Goal: Task Accomplishment & Management: Manage account settings

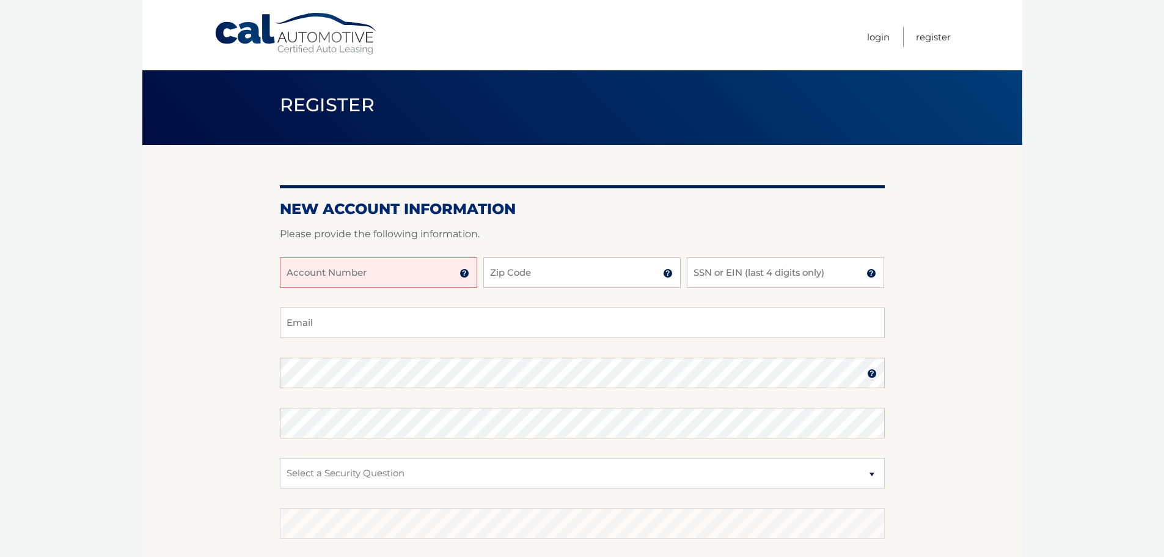
scroll to position [20, 0]
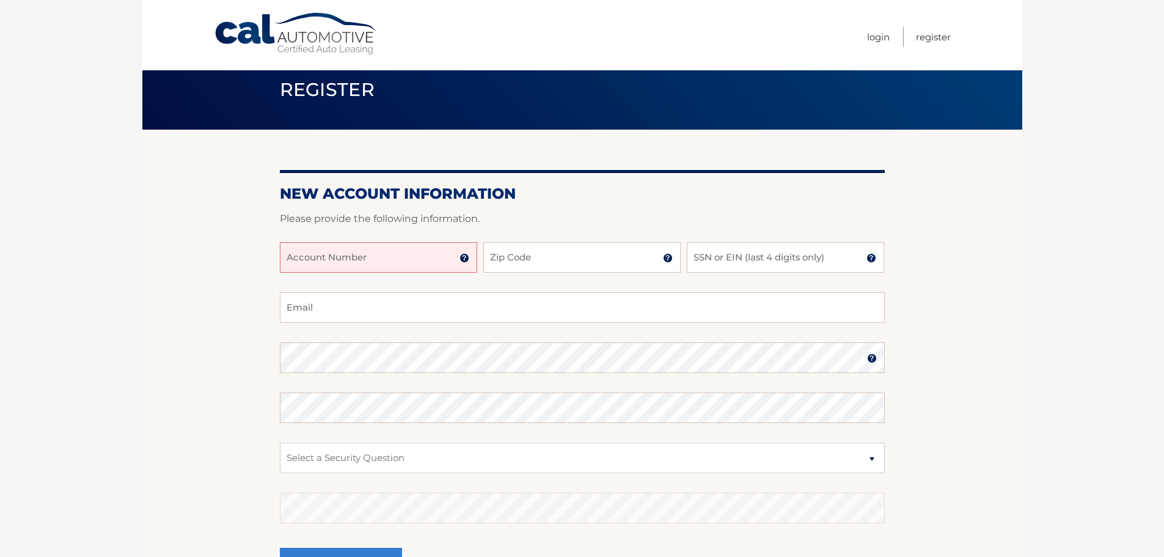
click at [353, 260] on input "Account Number" at bounding box center [378, 257] width 197 height 31
type input "44456026041"
click at [522, 267] on input "Zip Code" at bounding box center [581, 257] width 197 height 31
type input "08701"
type input "abeschweky@gmail.com"
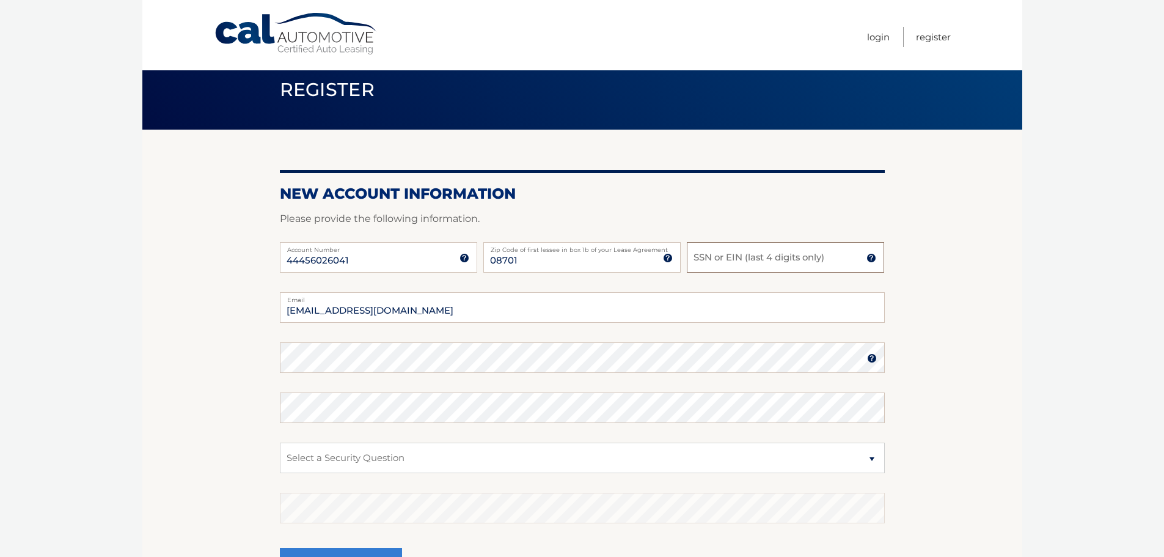
click at [744, 260] on input "SSN or EIN (last 4 digits only)" at bounding box center [785, 257] width 197 height 31
type input "4313"
click at [673, 457] on select "Select a Security Question What was the name of your elementary school? What is…" at bounding box center [582, 457] width 605 height 31
select select "2"
click at [280, 442] on select "Select a Security Question What was the name of your elementary school? What is…" at bounding box center [582, 457] width 605 height 31
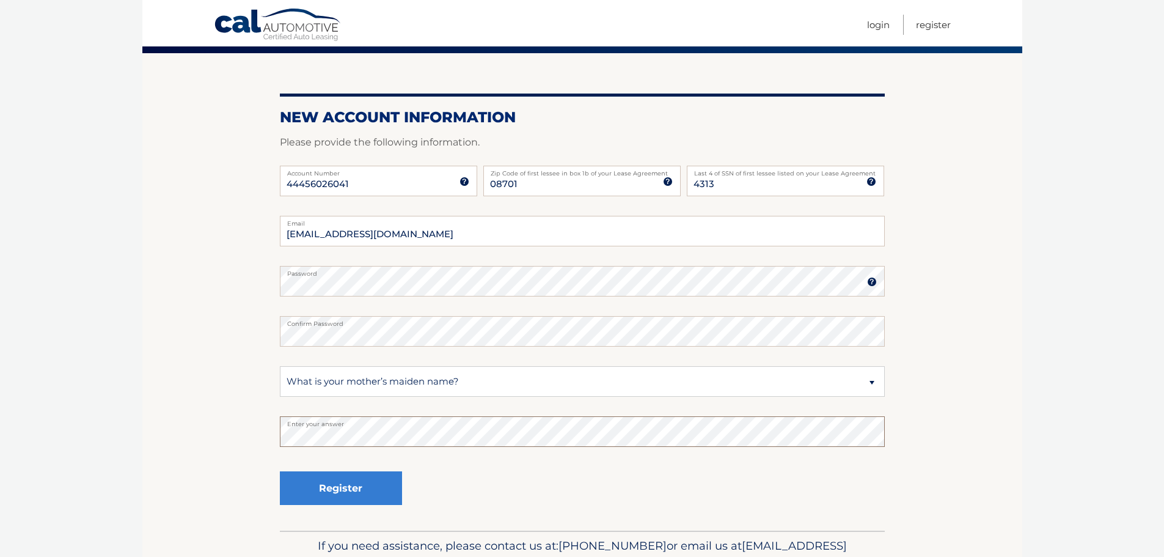
scroll to position [122, 0]
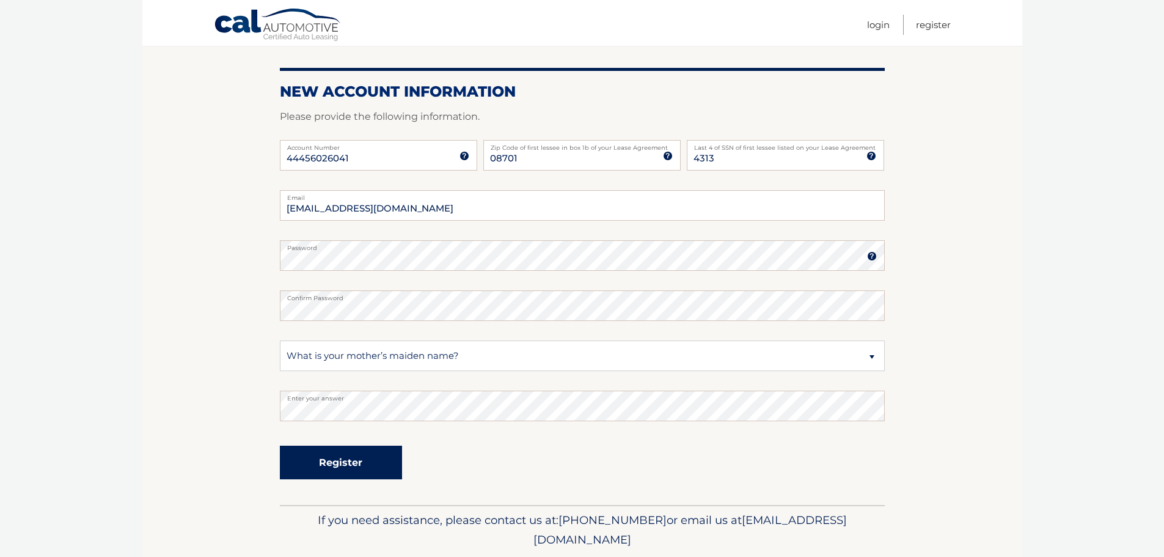
click at [320, 468] on button "Register" at bounding box center [341, 463] width 122 height 34
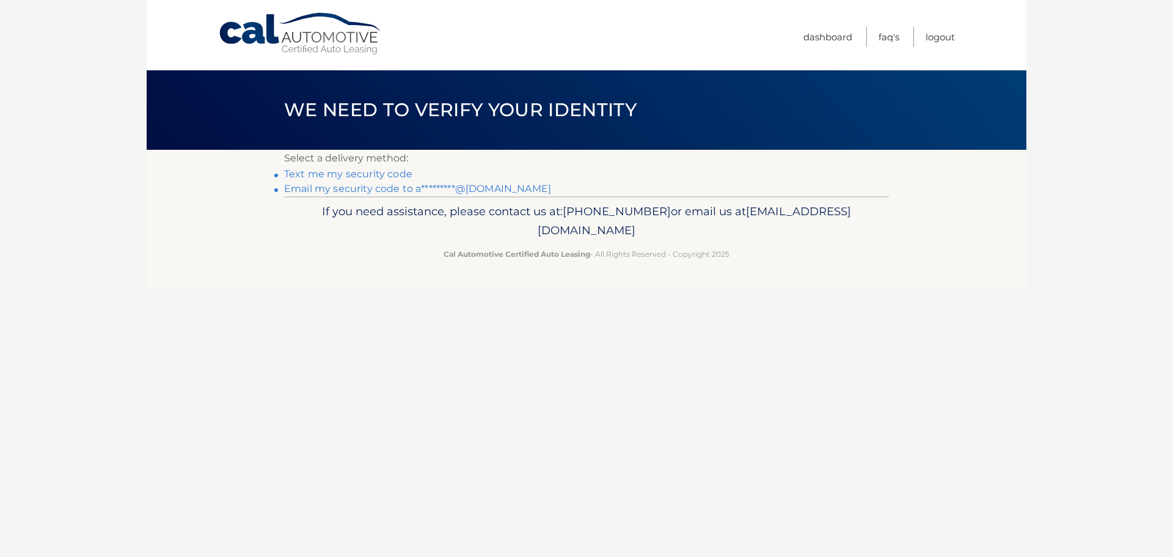
click at [380, 172] on link "Text me my security code" at bounding box center [348, 174] width 128 height 12
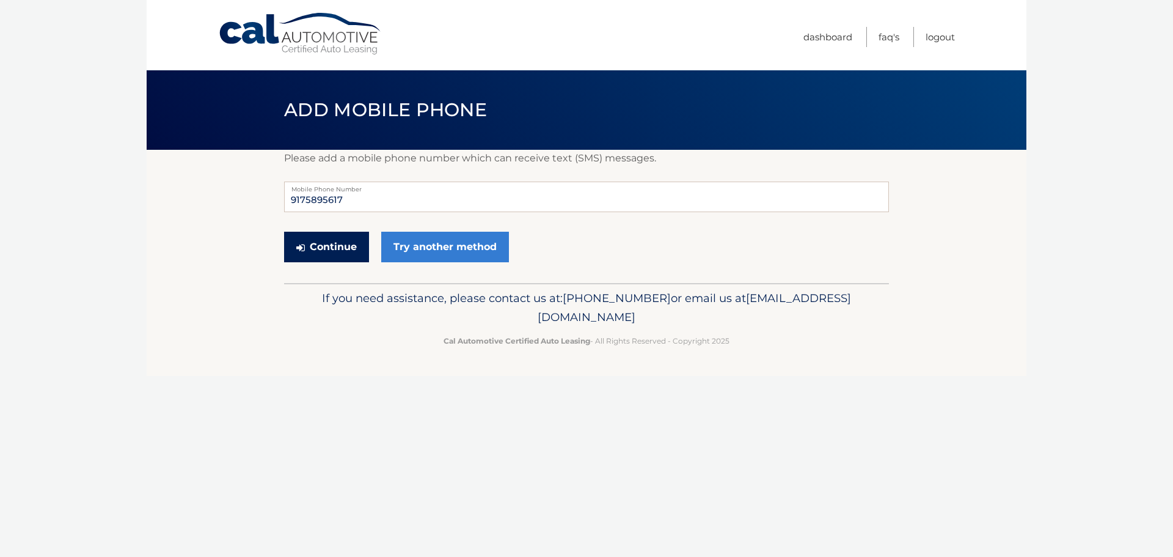
click at [325, 246] on button "Continue" at bounding box center [326, 247] width 85 height 31
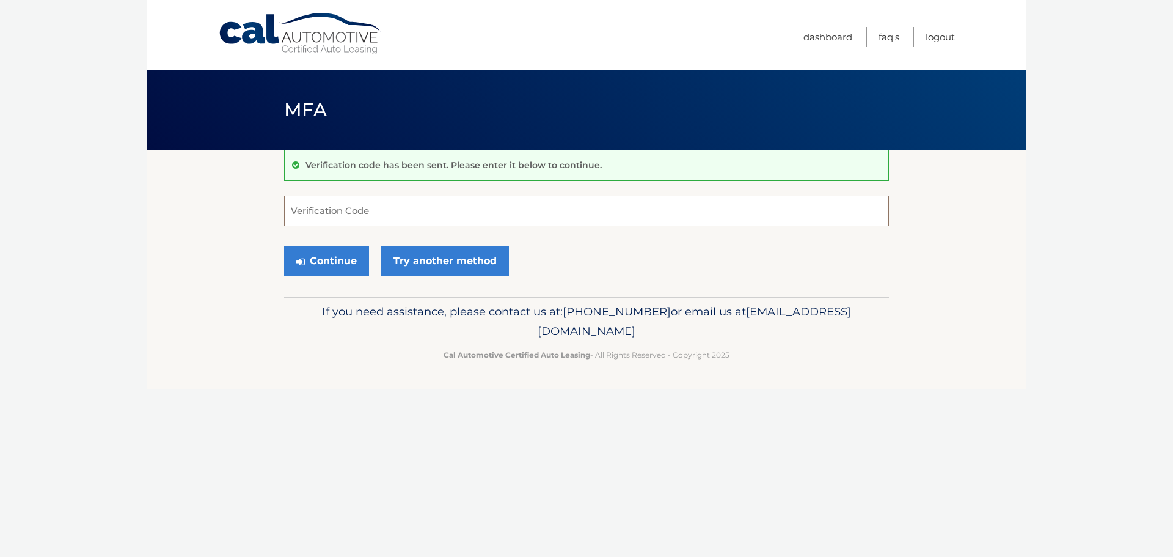
click at [334, 222] on input "Verification Code" at bounding box center [586, 211] width 605 height 31
type input "557914"
click at [328, 258] on button "Continue" at bounding box center [326, 261] width 85 height 31
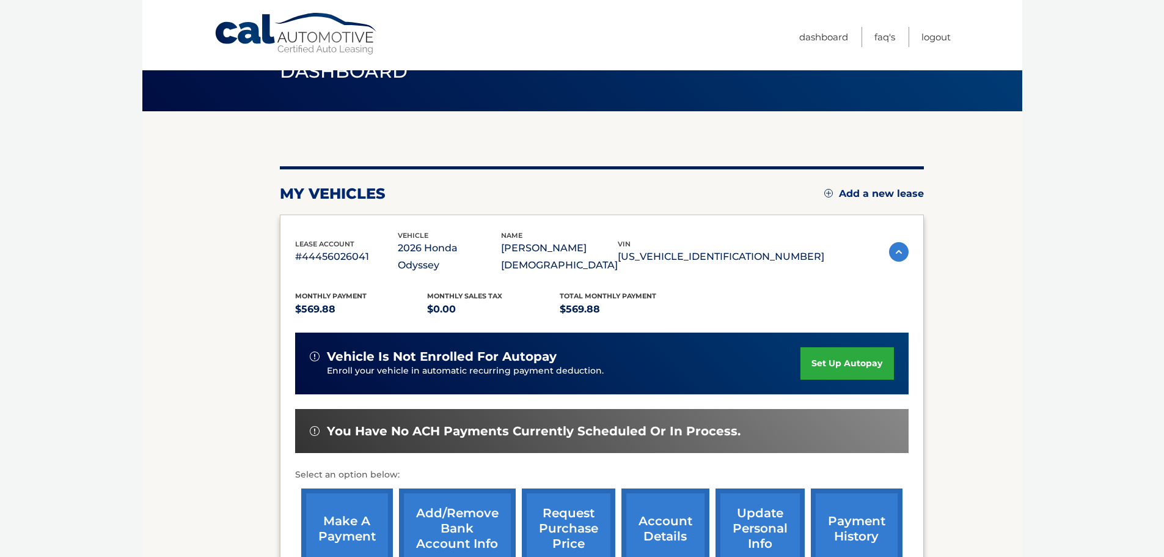
scroll to position [81, 0]
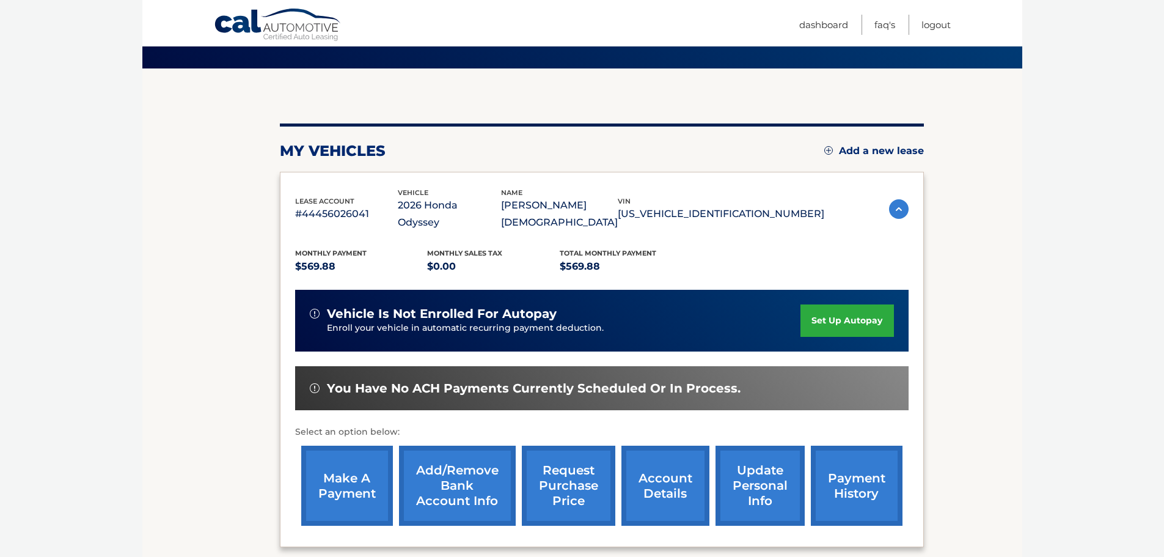
click at [848, 304] on link "set up autopay" at bounding box center [847, 320] width 93 height 32
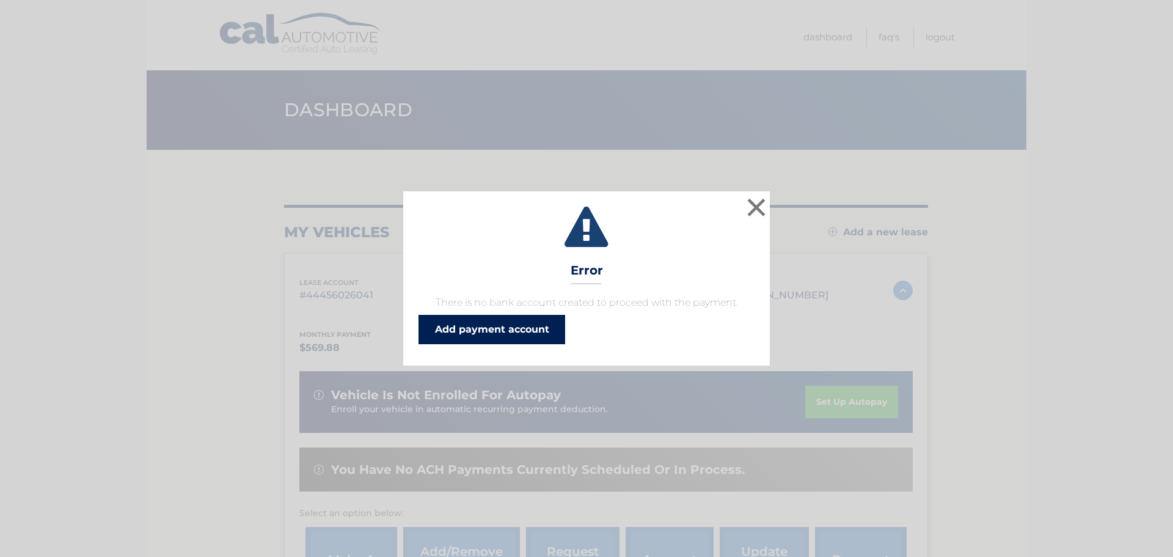
click at [497, 325] on link "Add payment account" at bounding box center [492, 329] width 147 height 29
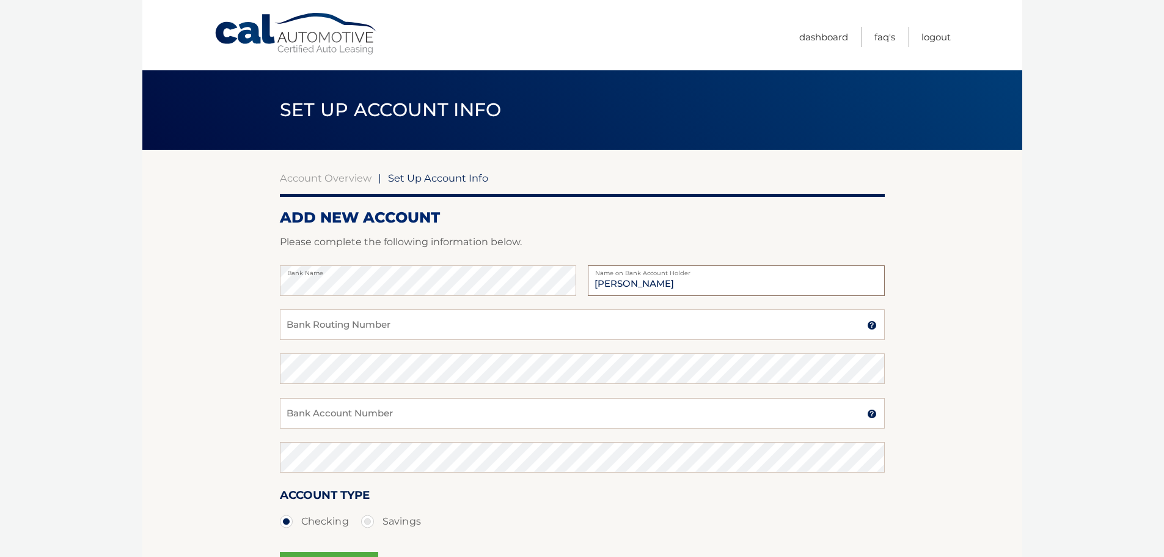
type input "Shifra Ashkenazi"
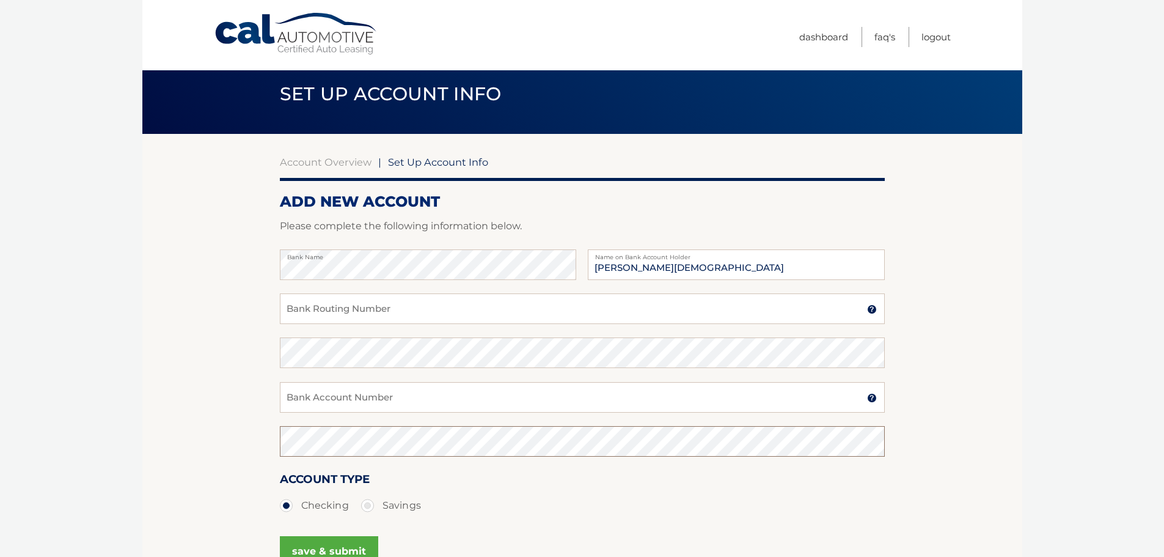
scroll to position [20, 0]
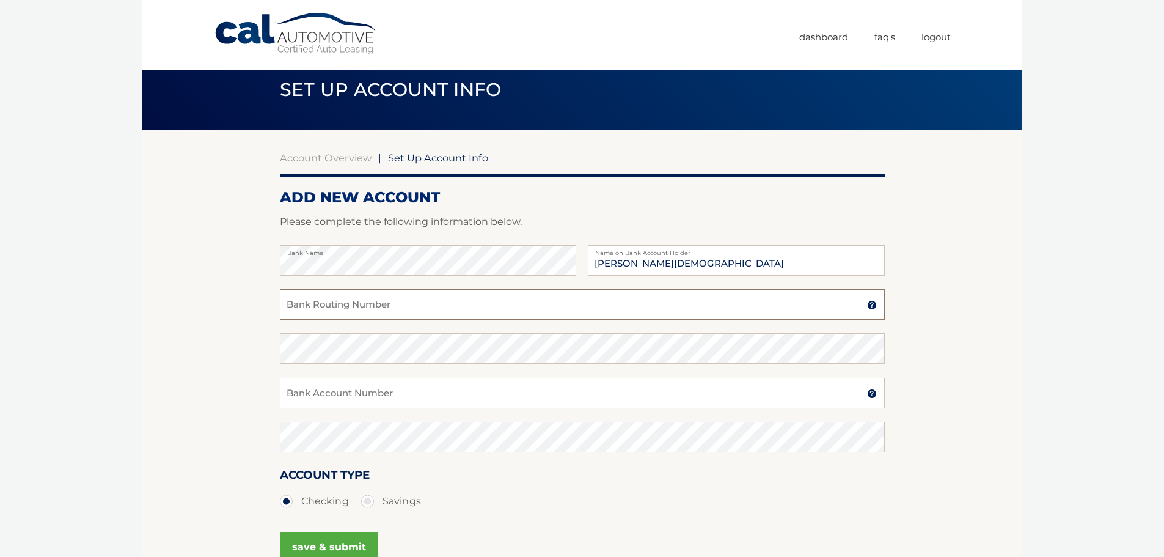
click at [376, 309] on input "Bank Routing Number" at bounding box center [582, 304] width 605 height 31
paste input "021202337"
type input "021202337"
click at [365, 394] on input "Bank Account Number" at bounding box center [582, 393] width 605 height 31
type input "794265355"
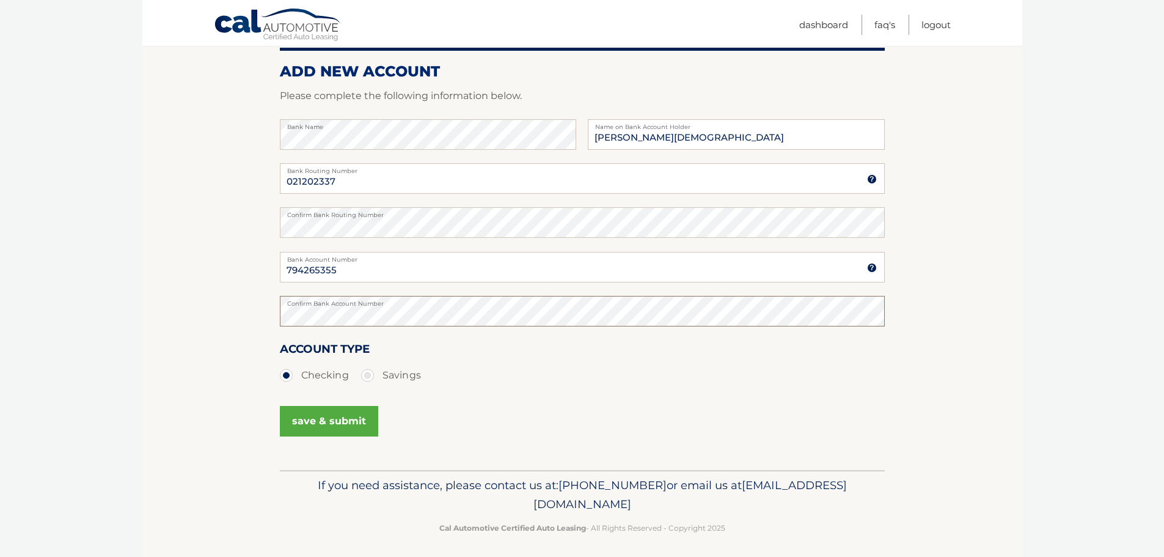
scroll to position [152, 0]
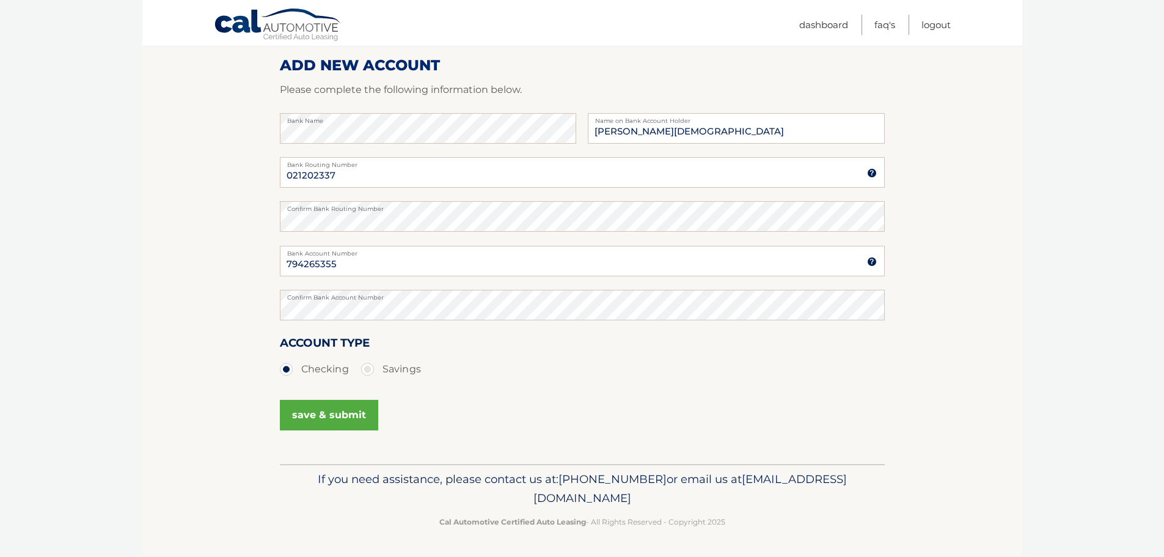
click at [318, 412] on button "save & submit" at bounding box center [329, 415] width 98 height 31
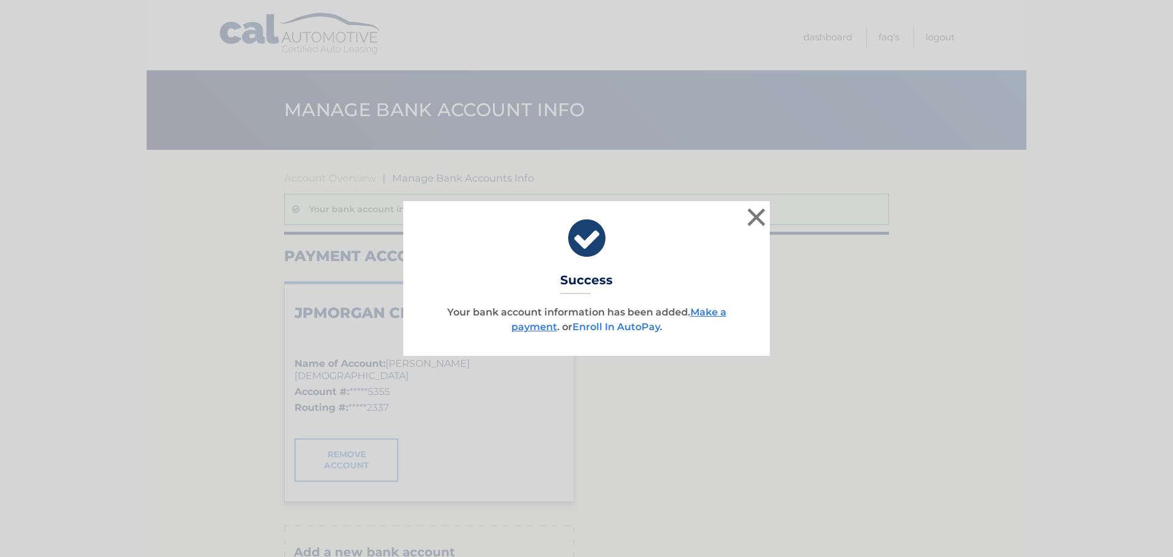
click at [606, 330] on link "Enroll In AutoPay" at bounding box center [616, 327] width 87 height 12
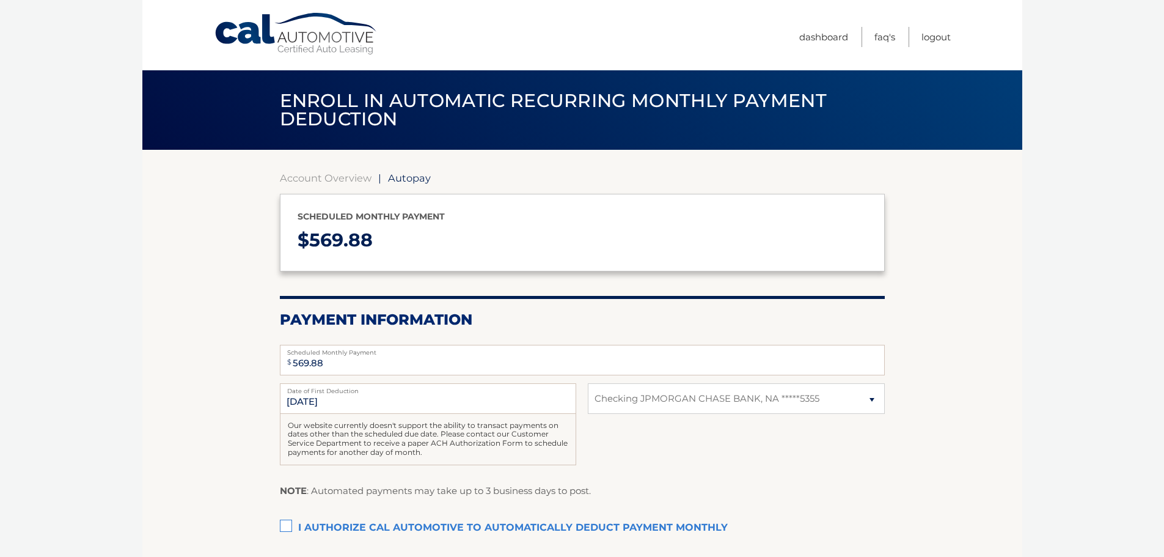
select select "Y2IxMjg0YWMtNjZjZi00ZmJkLWJjZDgtMTM2ZTMwMWU3ODQy"
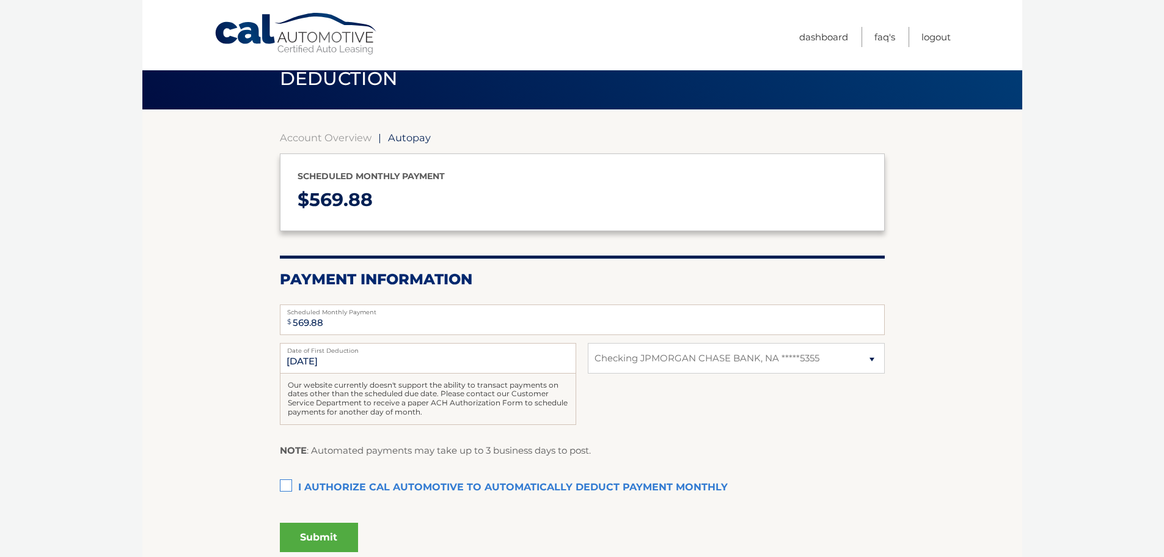
scroll to position [41, 0]
click at [285, 40] on link "Cal Automotive" at bounding box center [296, 33] width 165 height 43
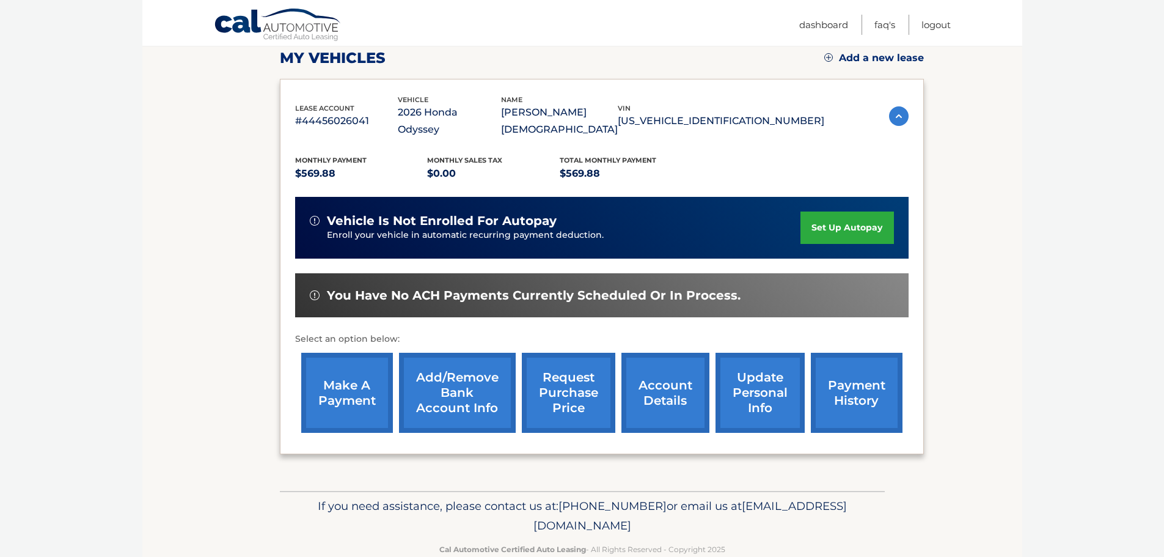
scroll to position [184, 0]
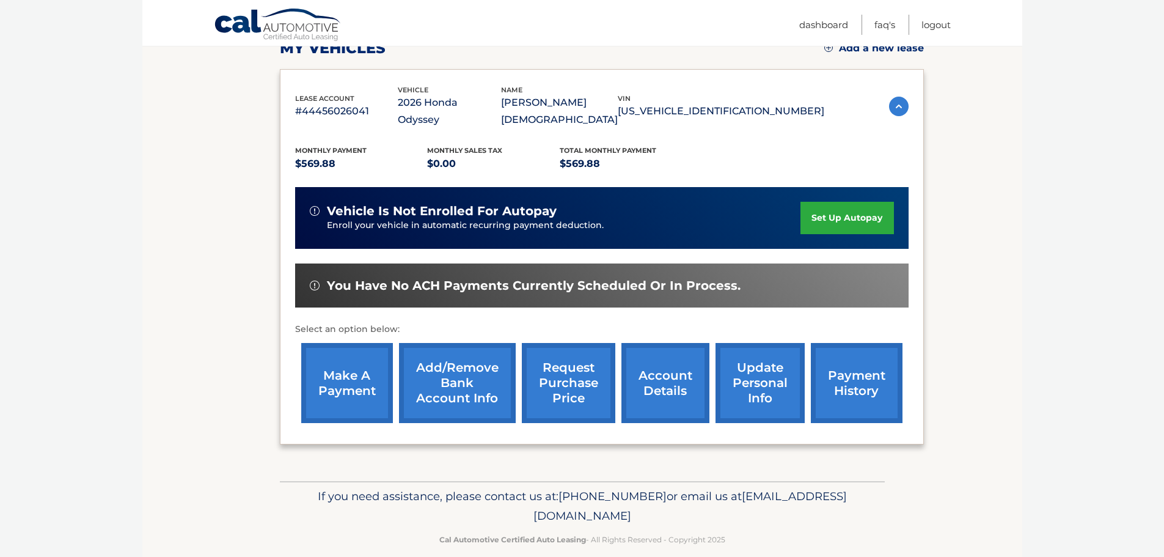
click at [662, 358] on link "account details" at bounding box center [666, 383] width 88 height 80
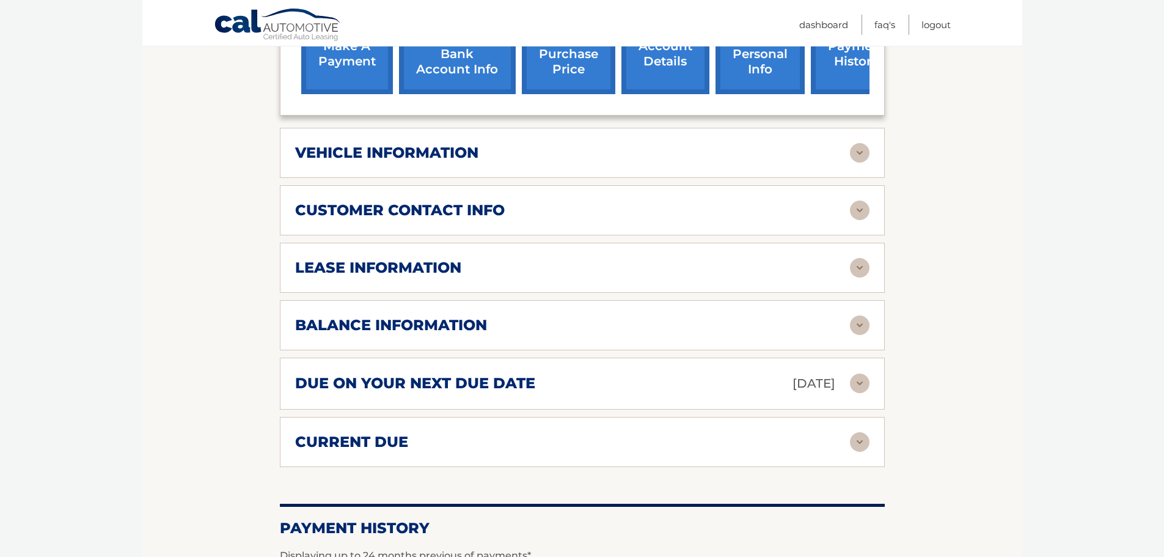
scroll to position [530, 0]
click at [560, 372] on div "due on your next due date [DATE]" at bounding box center [572, 382] width 555 height 21
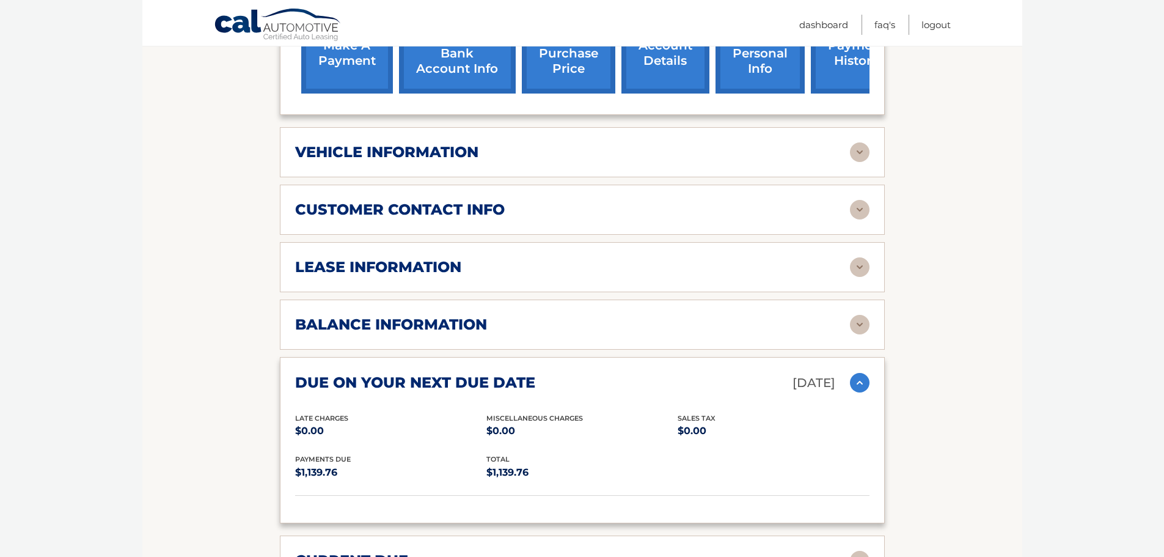
click at [560, 372] on div "due on your next due date Nov 12, 2025" at bounding box center [572, 382] width 555 height 21
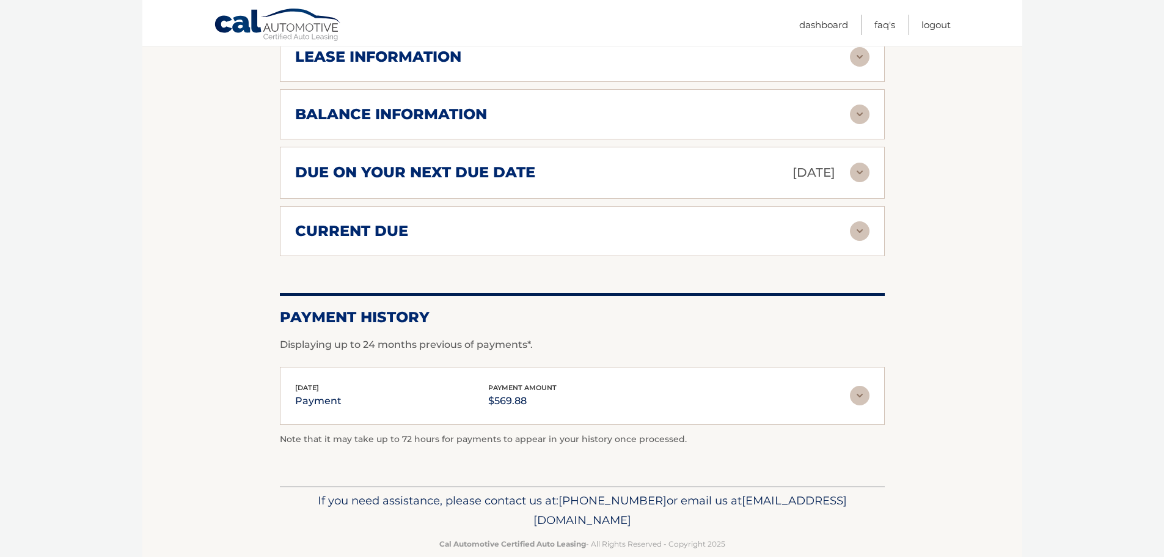
scroll to position [744, 0]
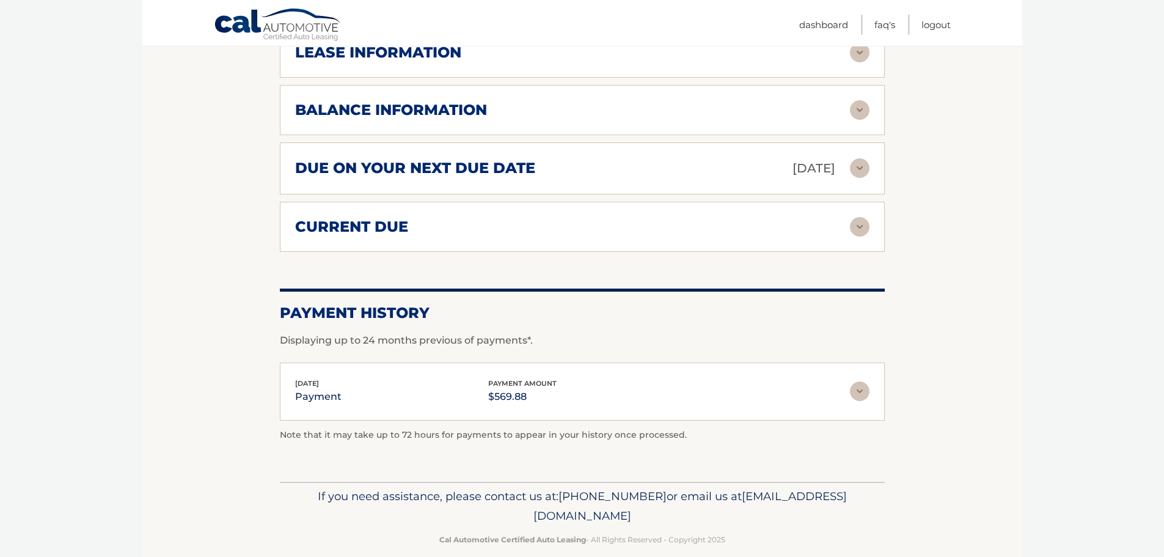
click at [571, 218] on div "current due" at bounding box center [572, 227] width 555 height 18
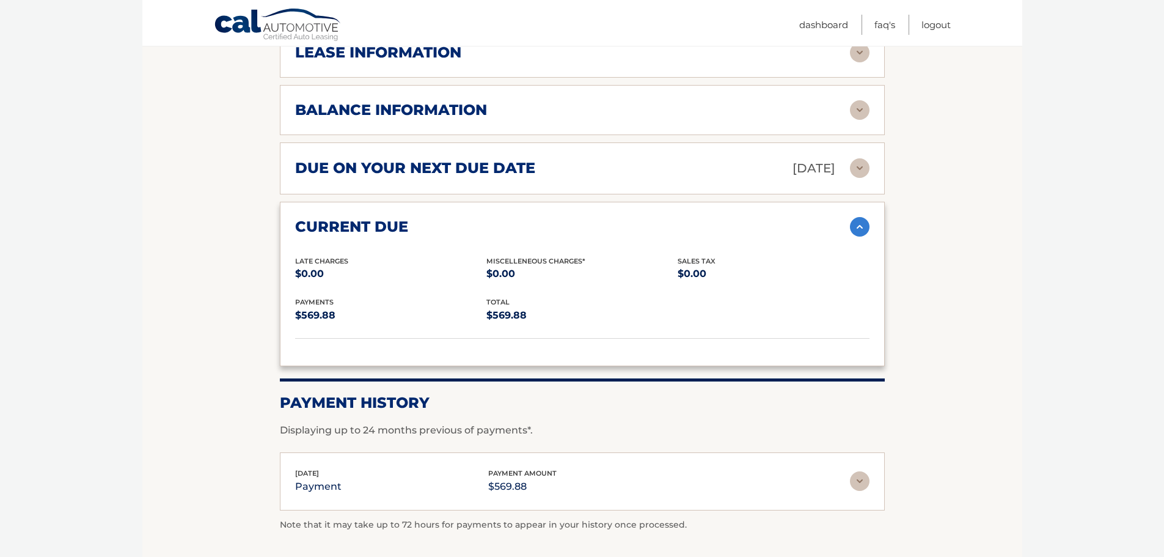
click at [571, 218] on div "current due" at bounding box center [572, 227] width 555 height 18
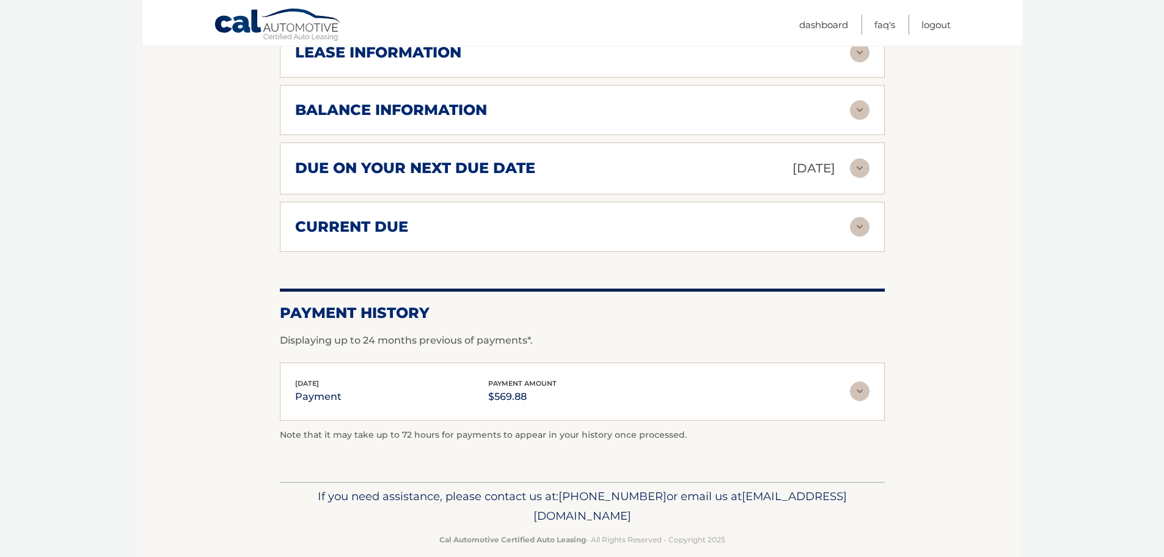
click at [603, 142] on div "due on your next due date Nov 12, 2025 Late Charges $0.00 Miscellaneous Charges…" at bounding box center [582, 168] width 605 height 52
click at [637, 158] on div "due on your next due date Nov 12, 2025" at bounding box center [572, 168] width 555 height 21
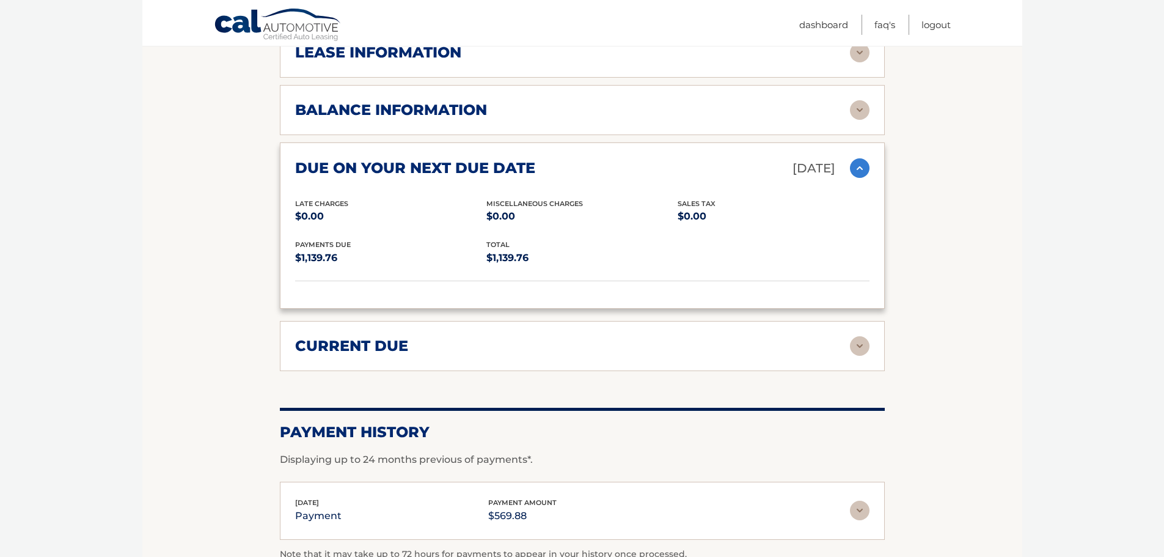
click at [637, 158] on div "due on your next due date Nov 12, 2025" at bounding box center [572, 168] width 555 height 21
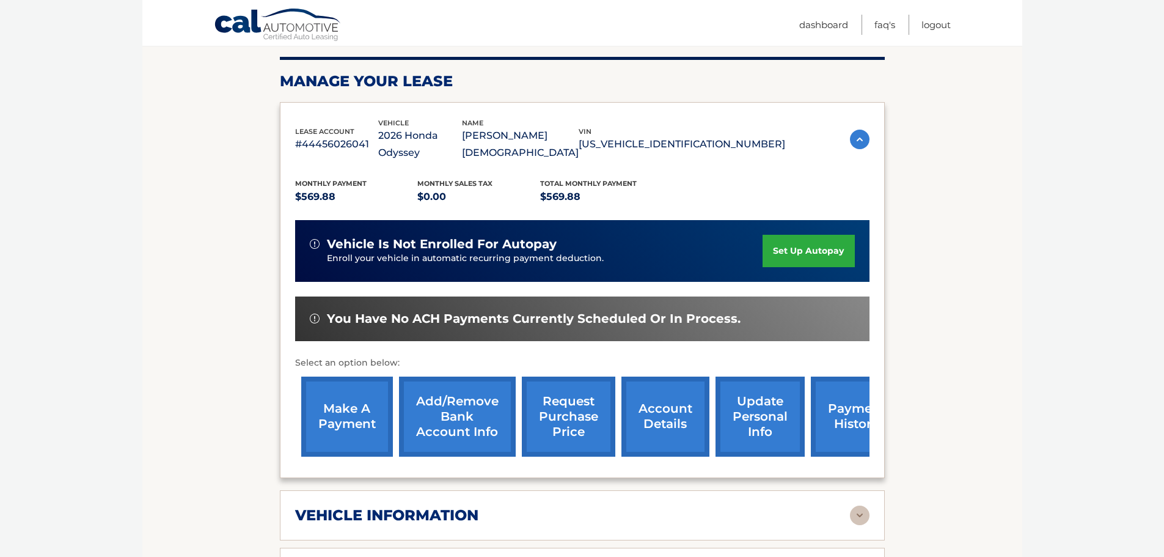
scroll to position [265, 0]
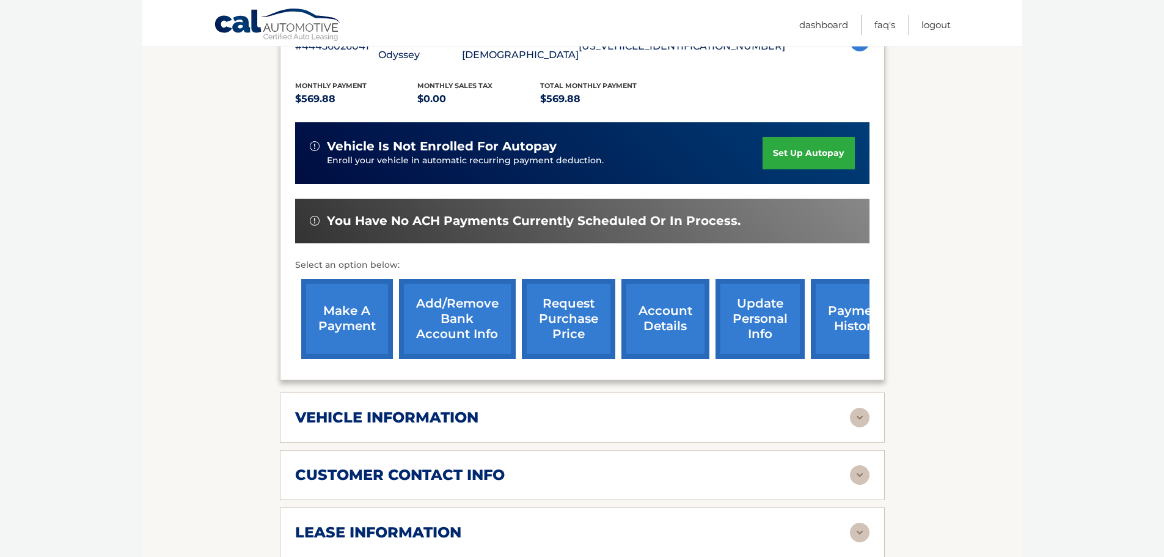
click at [330, 295] on link "make a payment" at bounding box center [347, 319] width 92 height 80
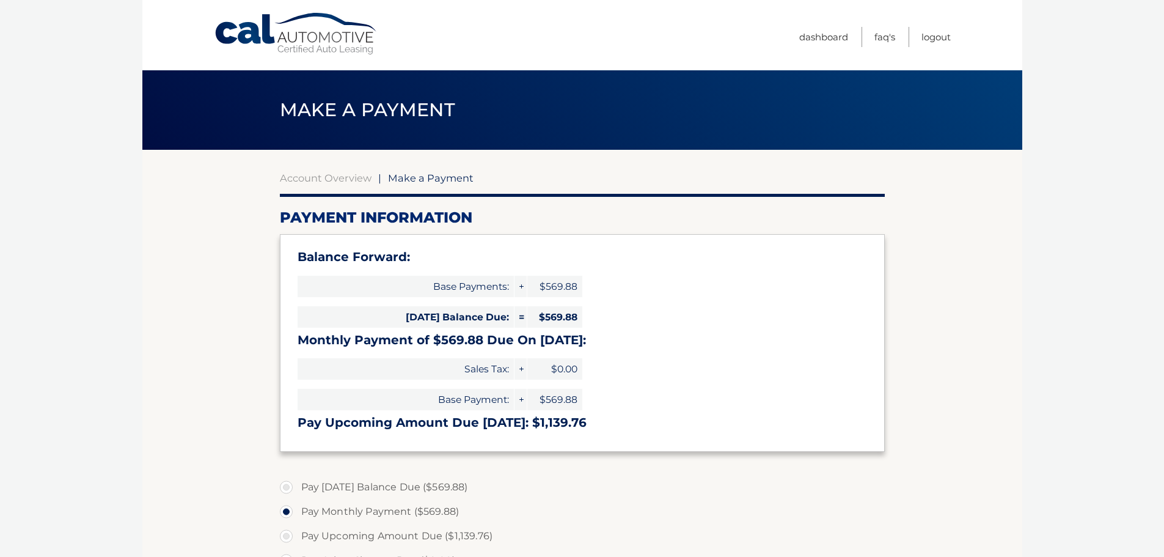
select select "Y2IxMjg0YWMtNjZjZi00ZmJkLWJjZDgtMTM2ZTMwMWU3ODQy"
click at [284, 483] on label "Pay Today's Balance Due ($569.88)" at bounding box center [582, 487] width 605 height 24
click at [285, 483] on input "Pay Today's Balance Due ($569.88)" at bounding box center [291, 485] width 12 height 20
radio input "true"
click at [334, 175] on link "Account Overview" at bounding box center [326, 178] width 92 height 12
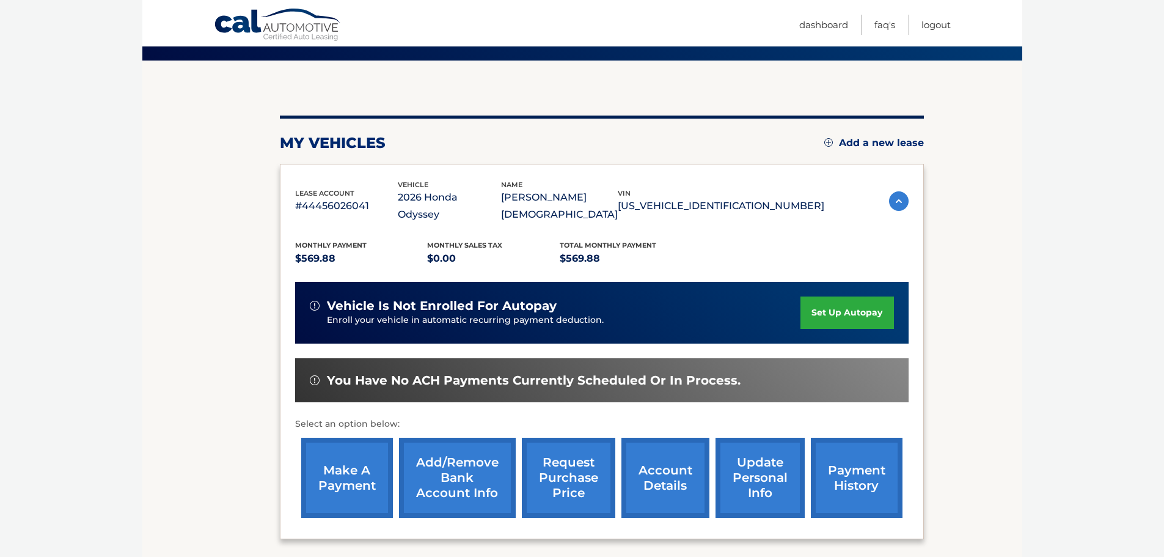
scroll to position [102, 0]
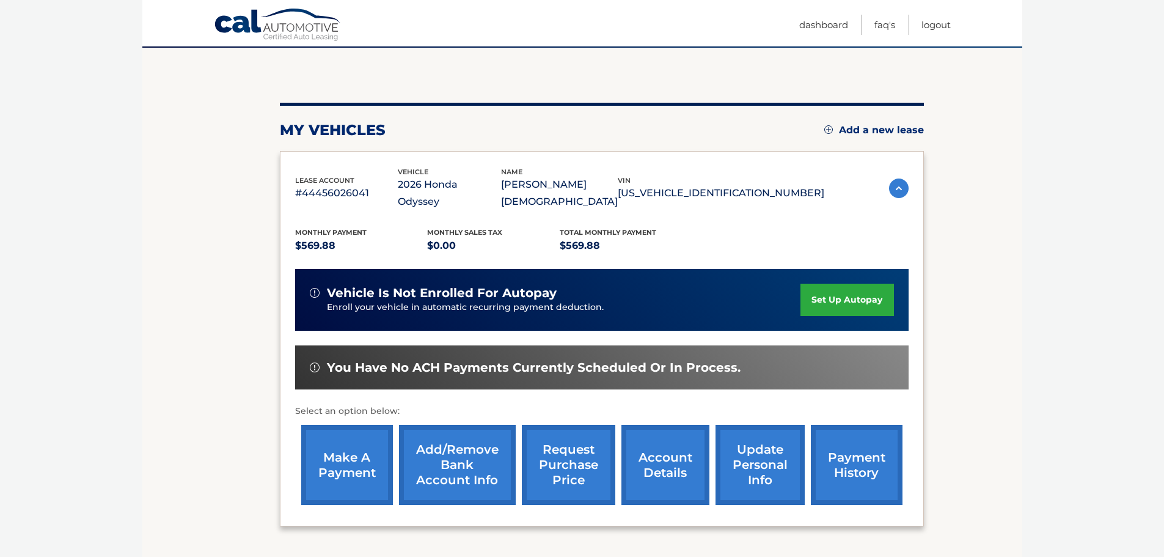
click at [659, 468] on link "account details" at bounding box center [666, 465] width 88 height 80
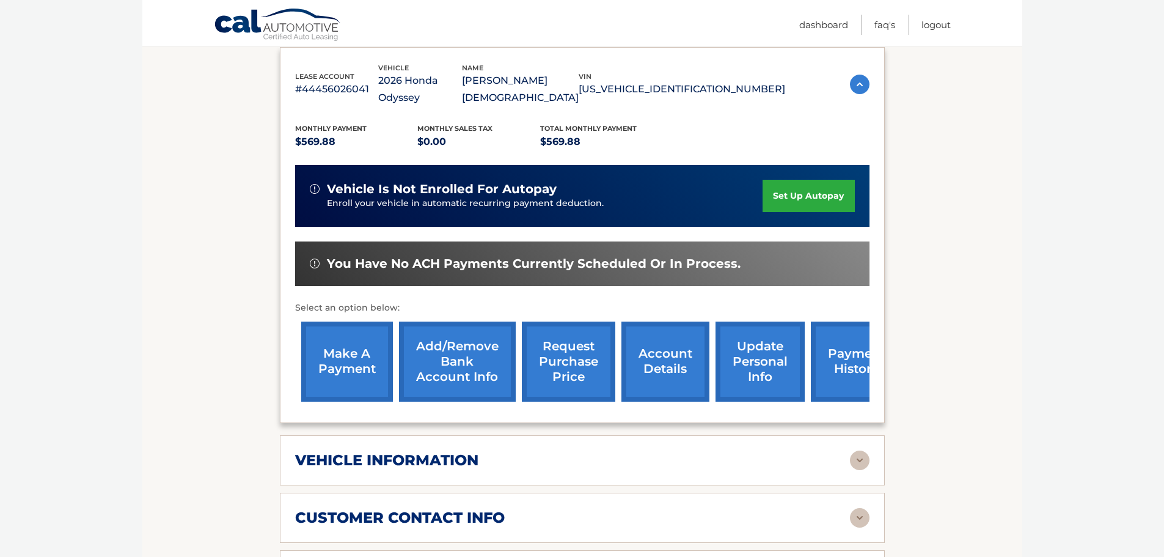
scroll to position [224, 0]
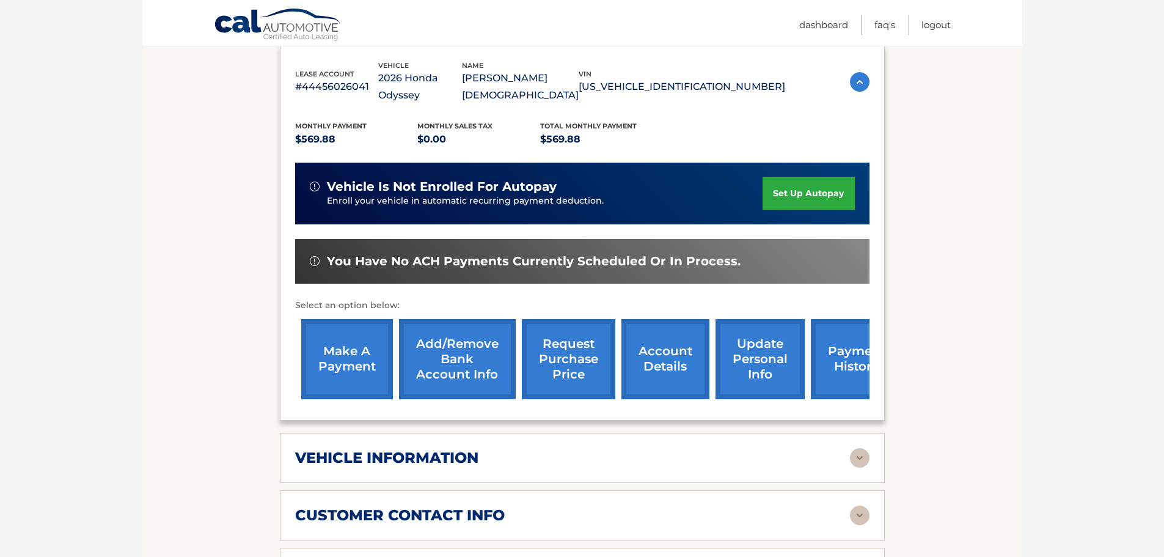
click at [825, 347] on link "payment history" at bounding box center [857, 359] width 92 height 80
click at [353, 337] on link "make a payment" at bounding box center [347, 359] width 92 height 80
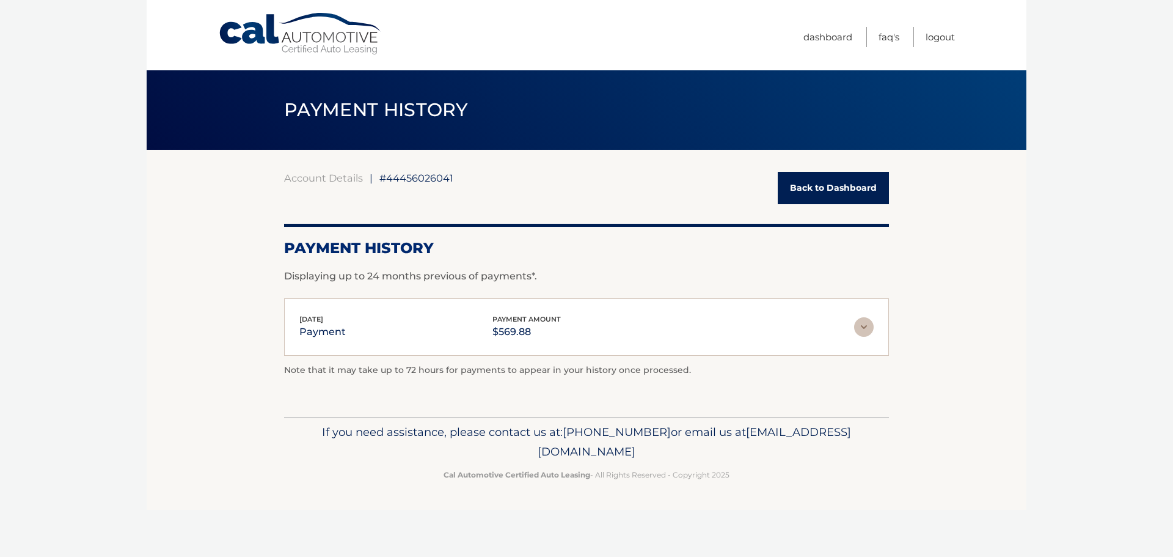
click at [838, 334] on div "[DATE] payment payment amount $569.88" at bounding box center [576, 328] width 555 height 28
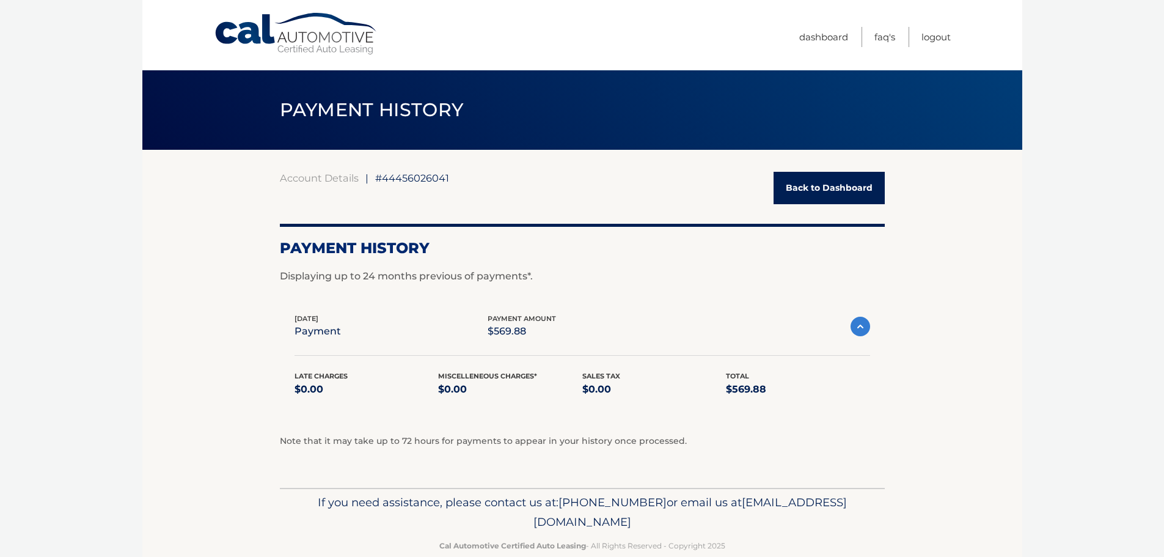
click at [838, 334] on div "[DATE] payment payment amount $569.88" at bounding box center [573, 327] width 556 height 28
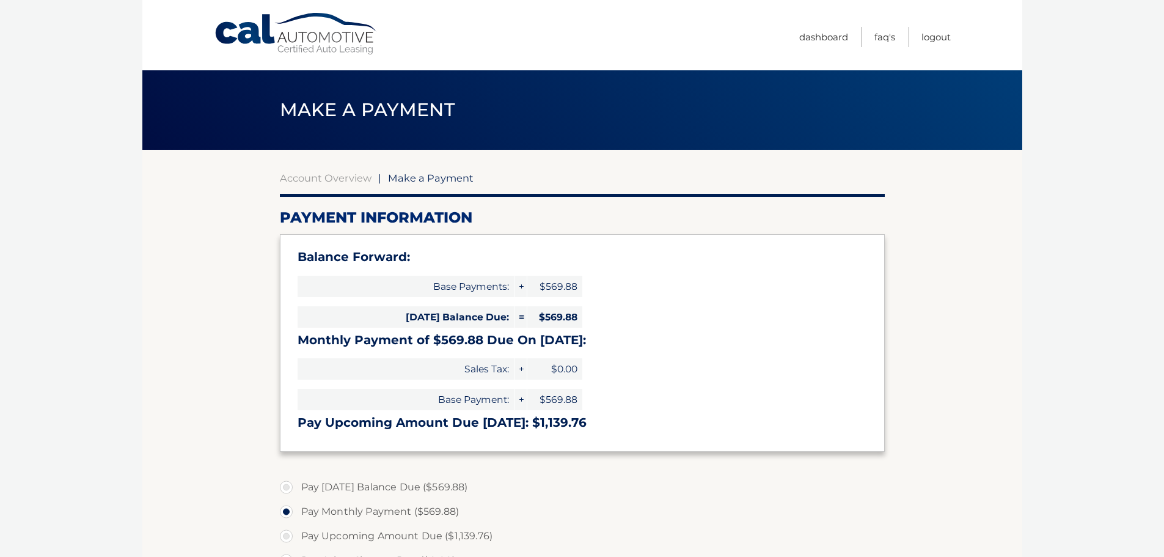
select select "Y2IxMjg0YWMtNjZjZi00ZmJkLWJjZDgtMTM2ZTMwMWU3ODQy"
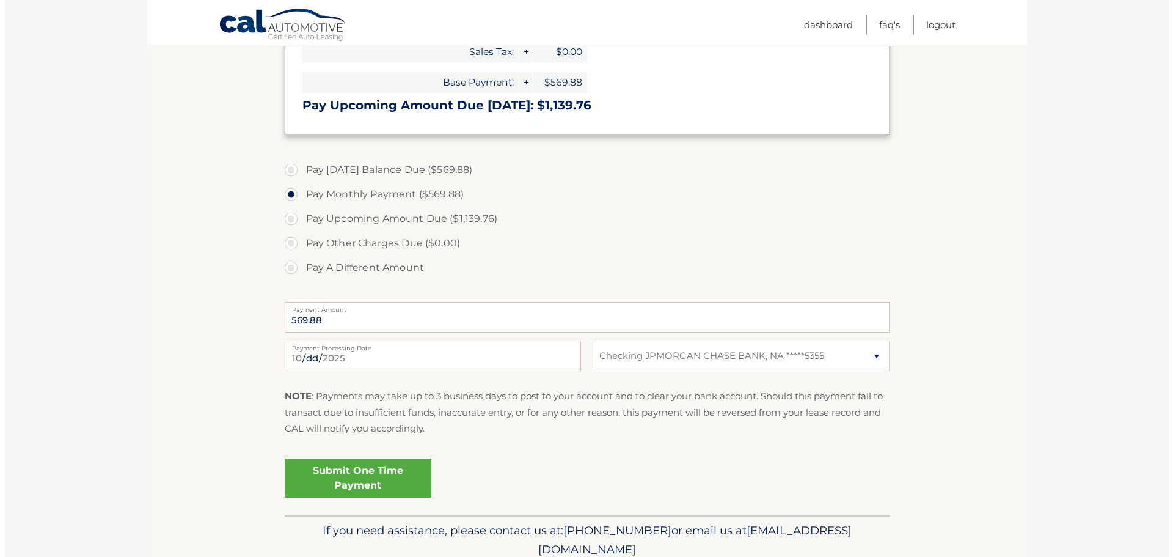
scroll to position [326, 0]
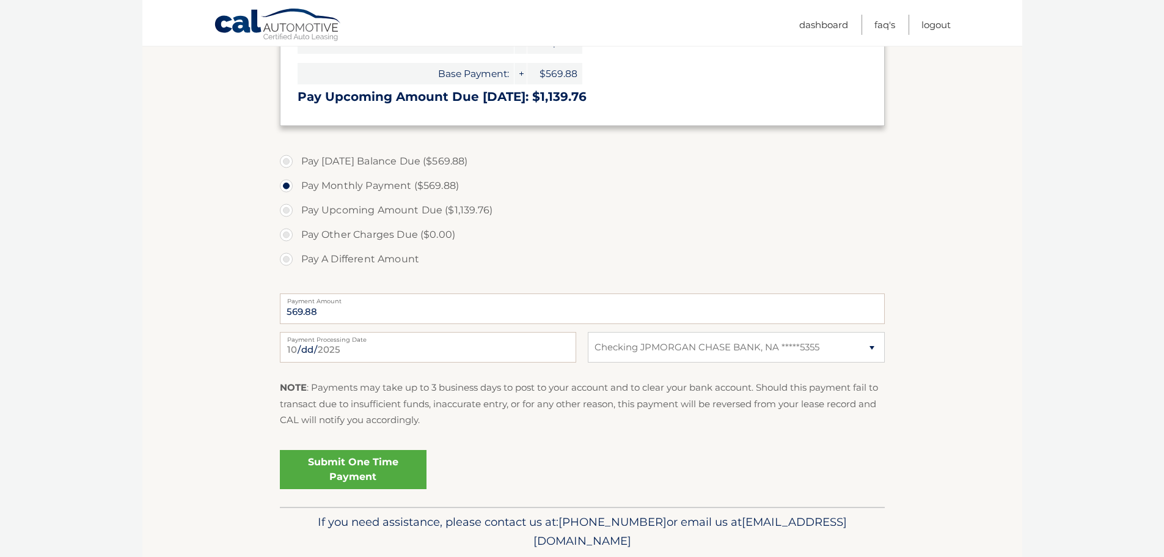
click at [332, 466] on link "Submit One Time Payment" at bounding box center [353, 469] width 147 height 39
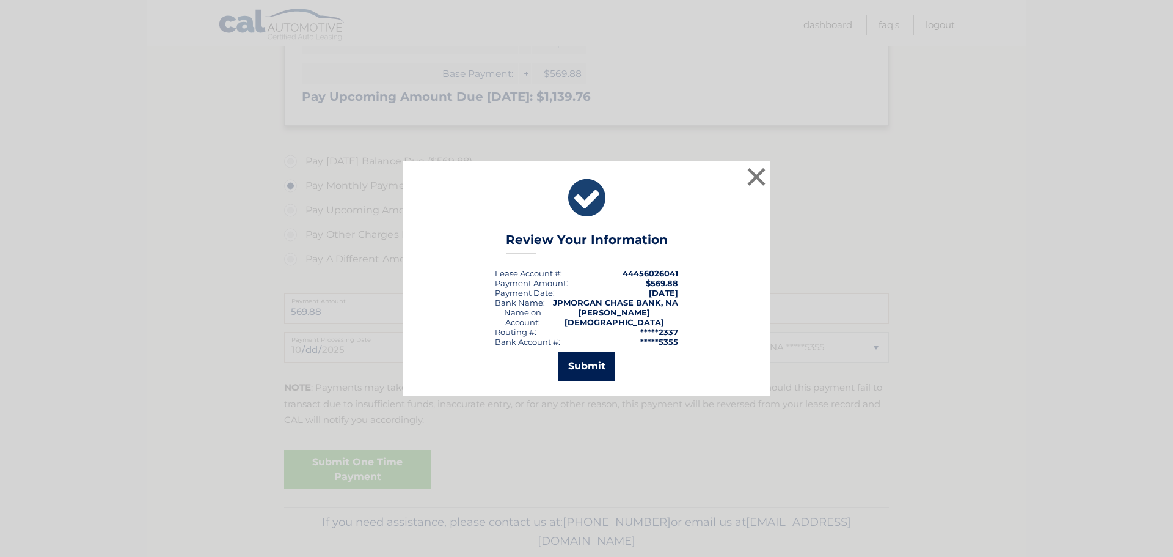
click at [576, 359] on button "Submit" at bounding box center [587, 365] width 57 height 29
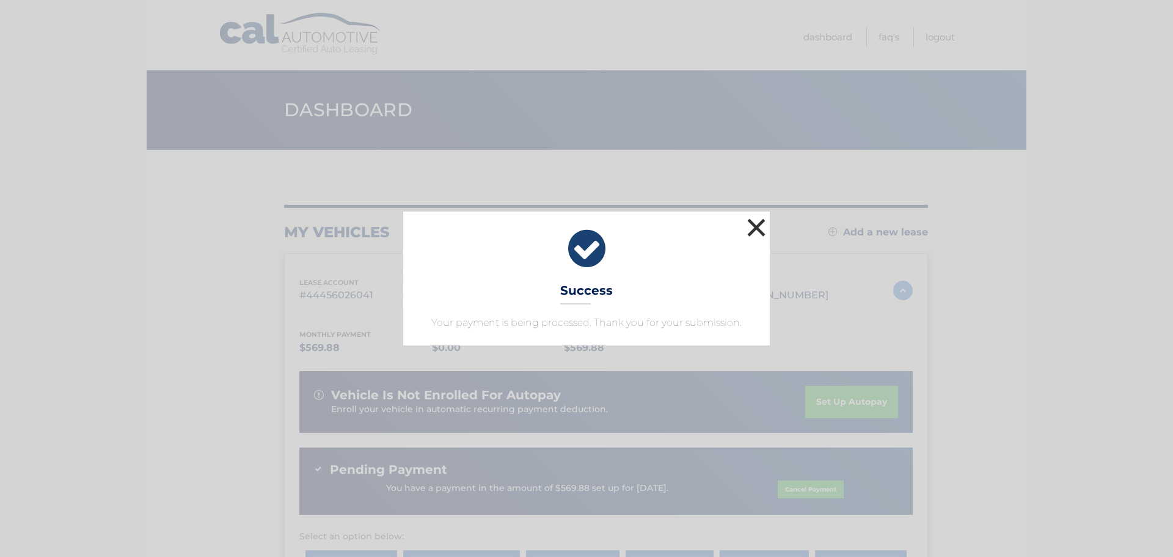
click at [751, 227] on button "×" at bounding box center [756, 227] width 24 height 24
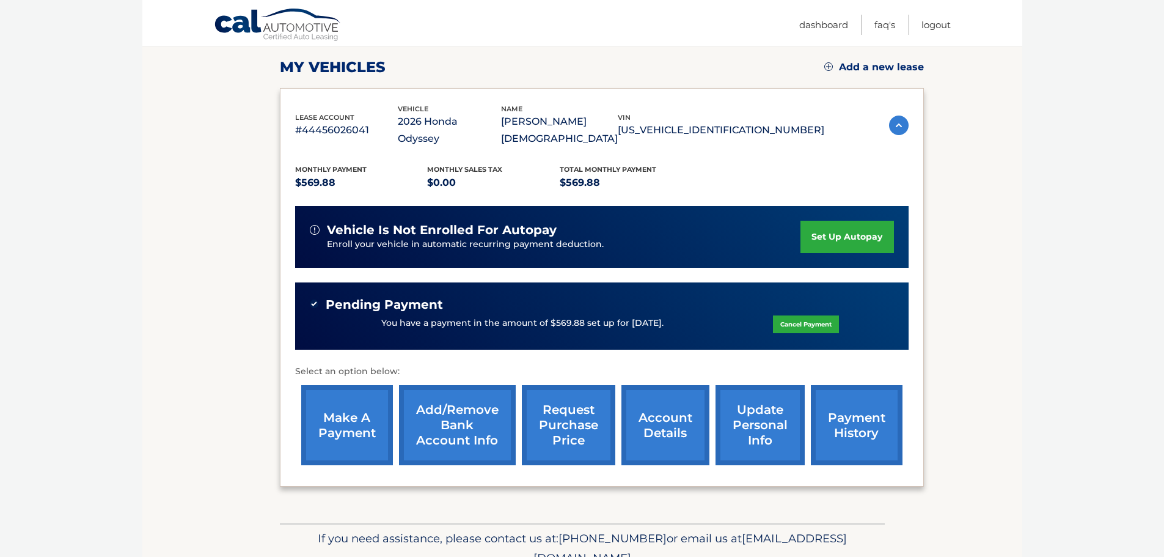
scroll to position [207, 0]
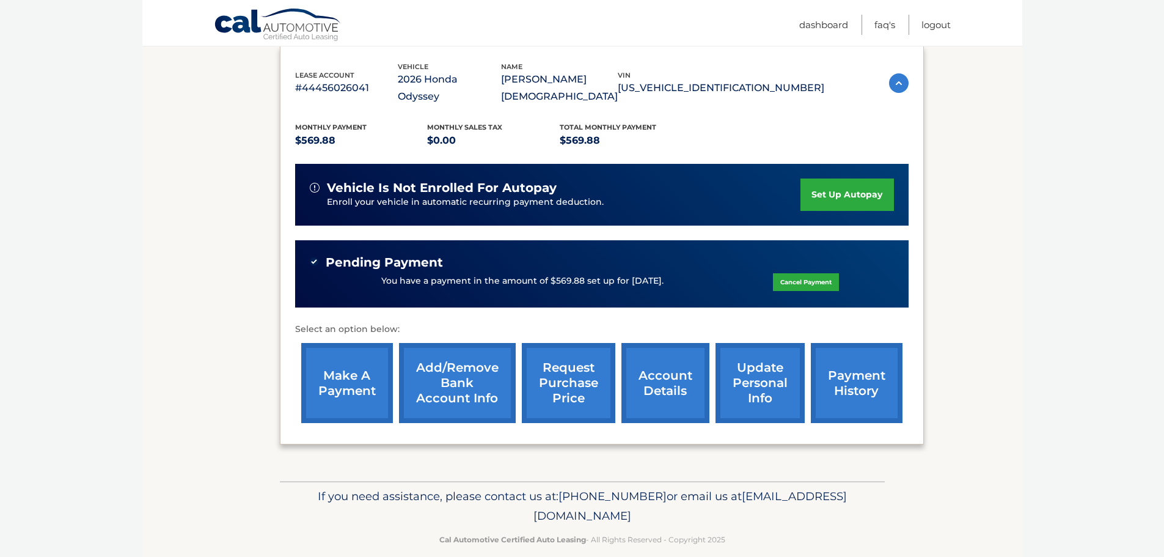
click at [340, 367] on link "make a payment" at bounding box center [347, 383] width 92 height 80
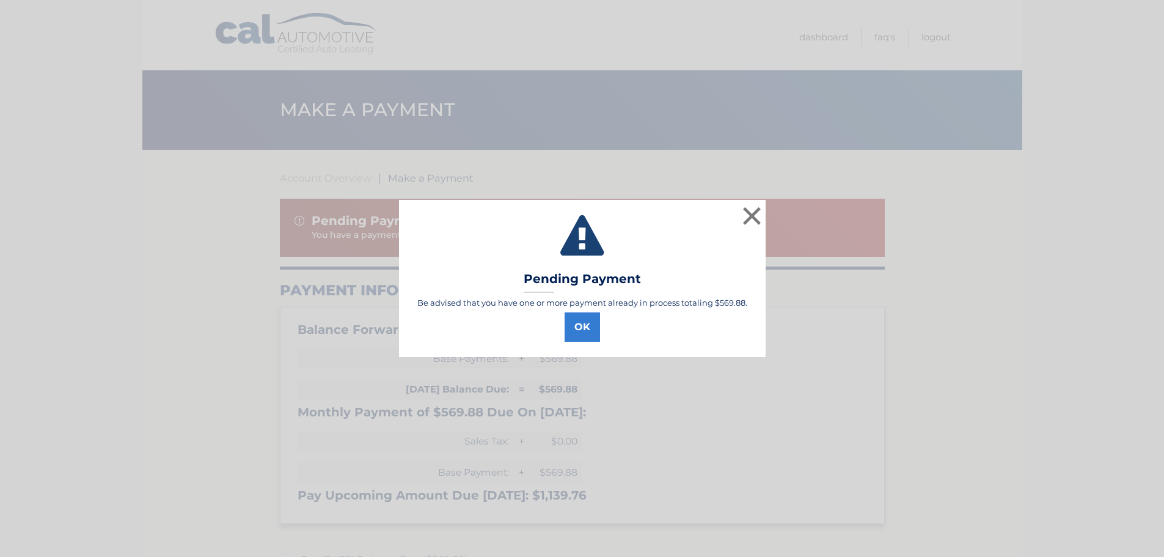
select select "Y2IxMjg0YWMtNjZjZi00ZmJkLWJjZDgtMTM2ZTMwMWU3ODQy"
click at [756, 214] on button "×" at bounding box center [756, 216] width 24 height 24
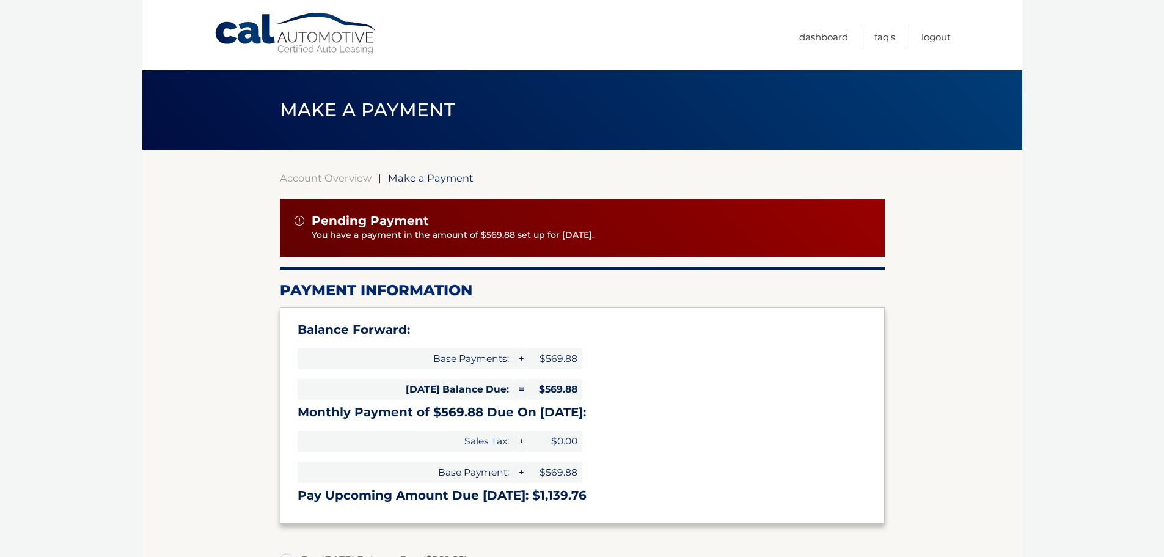
click at [303, 44] on link "Cal Automotive" at bounding box center [296, 33] width 165 height 43
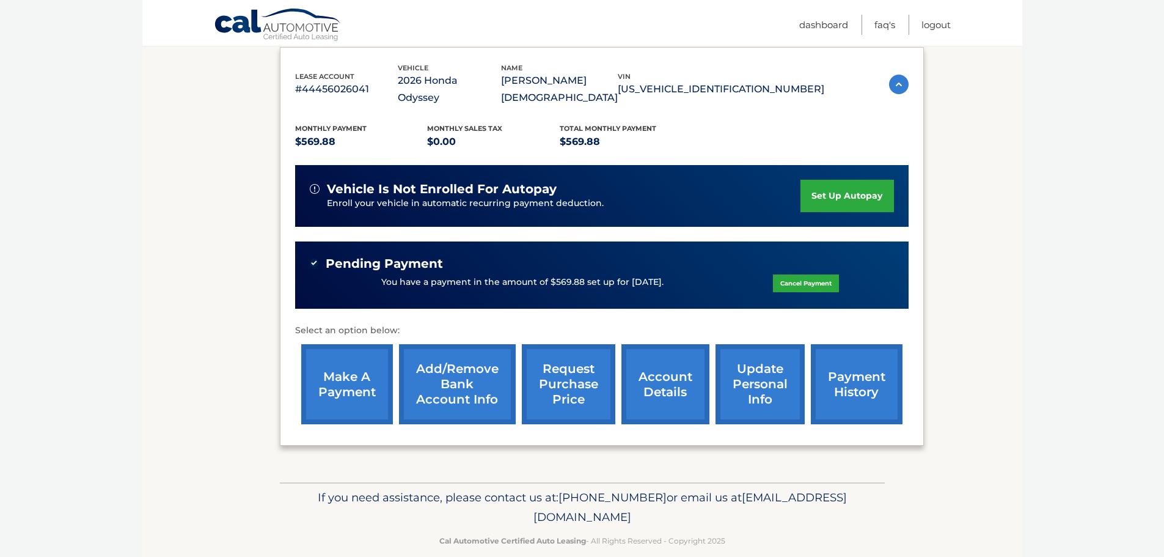
scroll to position [207, 0]
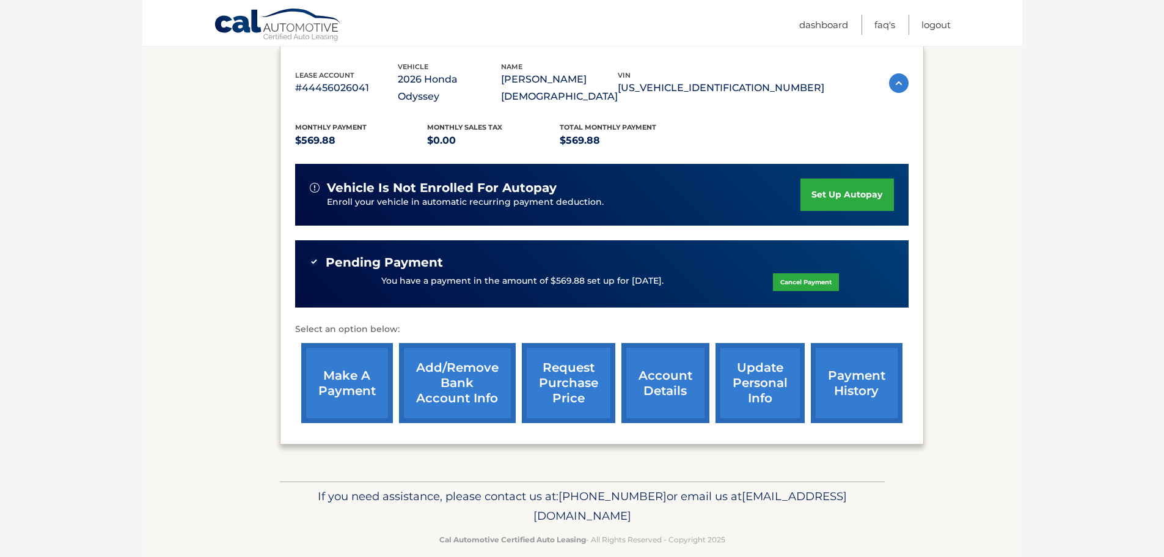
click at [851, 178] on link "set up autopay" at bounding box center [847, 194] width 93 height 32
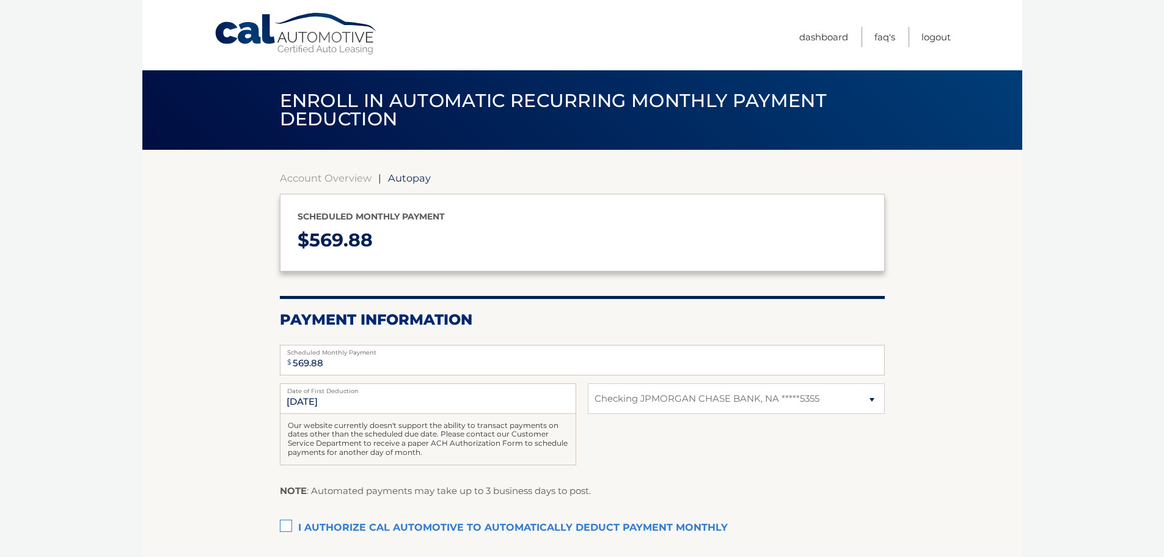
select select "Y2IxMjg0YWMtNjZjZi00ZmJkLWJjZDgtMTM2ZTMwMWU3ODQy"
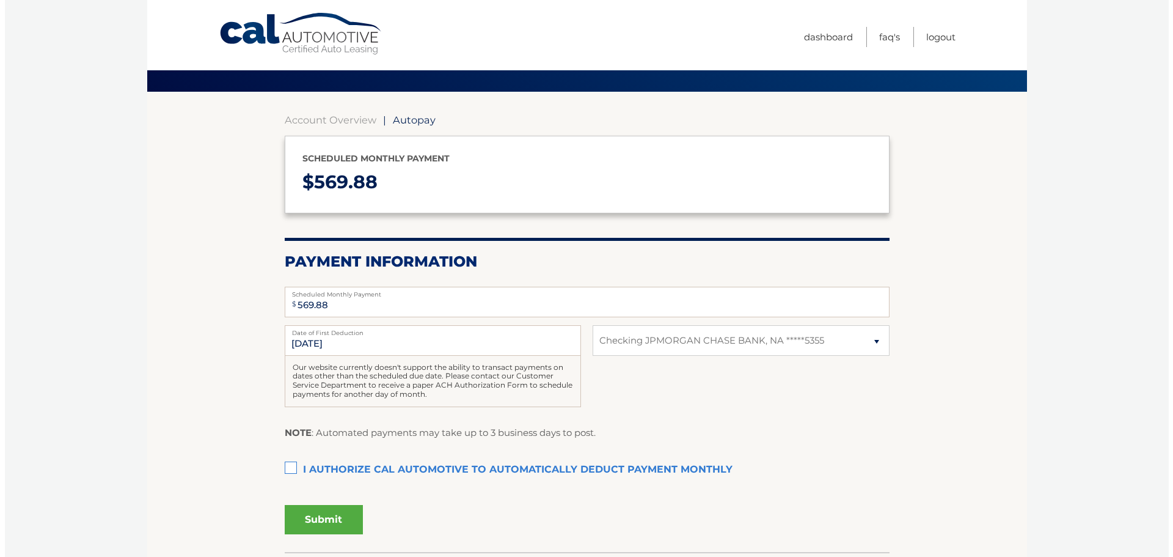
scroll to position [61, 0]
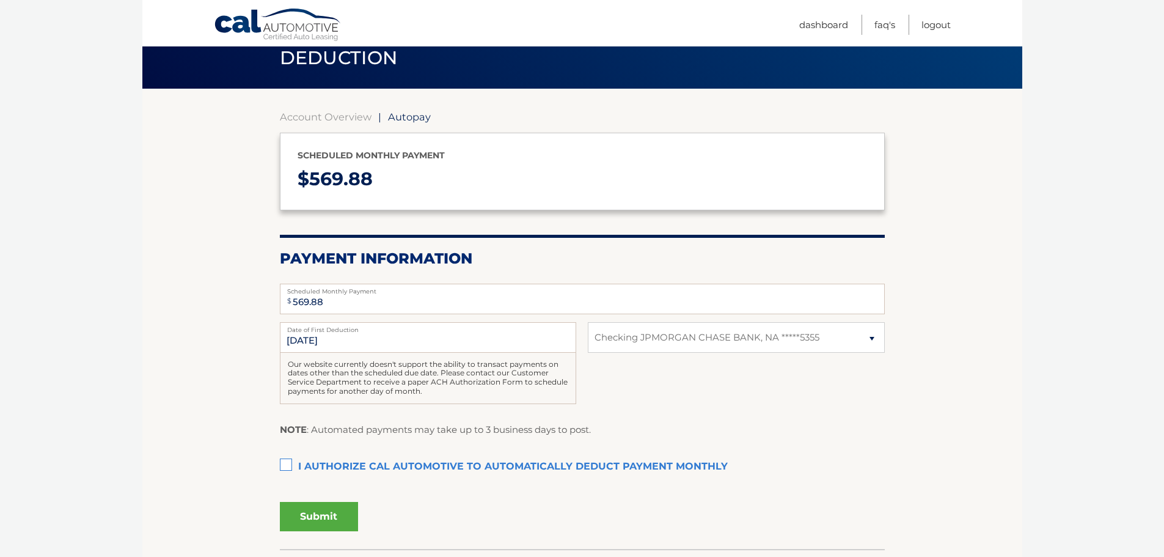
click at [284, 463] on label "I authorize cal automotive to automatically deduct payment monthly This checkbo…" at bounding box center [582, 467] width 605 height 24
click at [0, 0] on input "I authorize cal automotive to automatically deduct payment monthly This checkbo…" at bounding box center [0, 0] width 0 height 0
click at [320, 509] on button "Submit" at bounding box center [319, 516] width 78 height 29
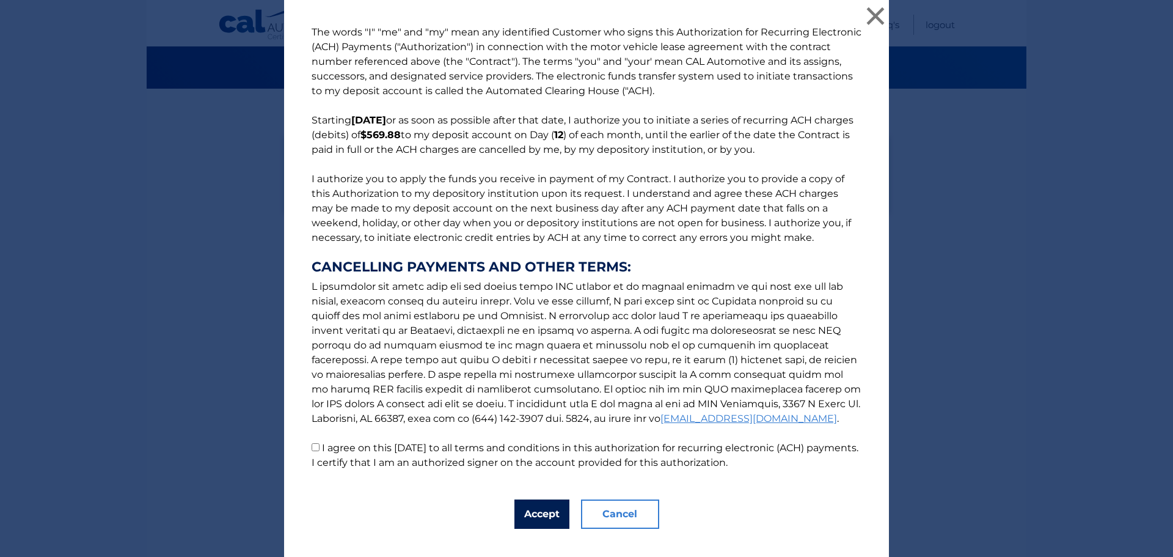
click at [554, 516] on button "Accept" at bounding box center [542, 513] width 55 height 29
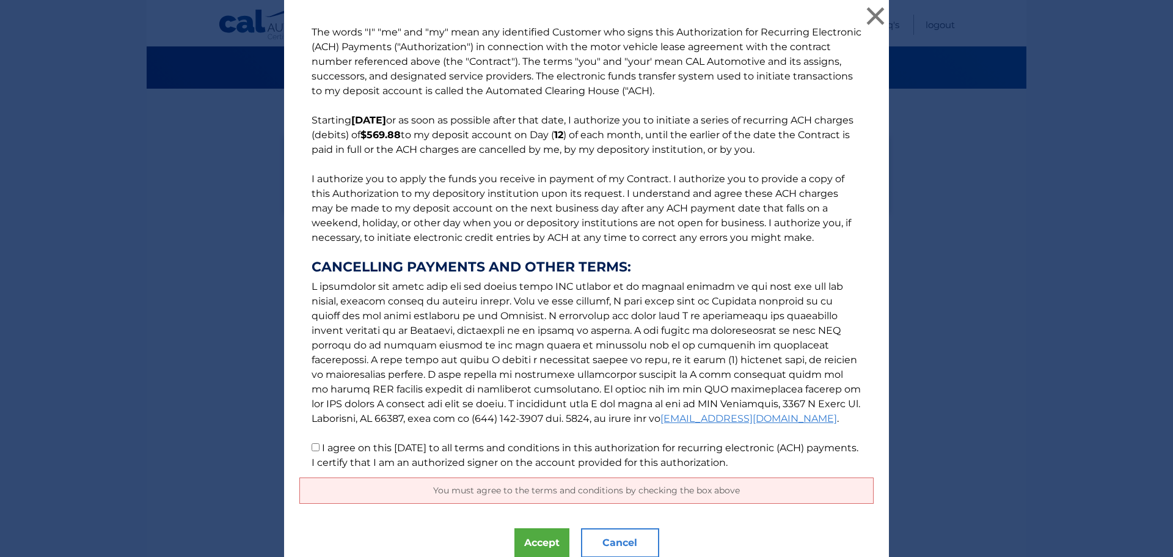
click at [312, 447] on input "I agree on this [DATE] to all terms and conditions in this authorization for re…" at bounding box center [316, 447] width 8 height 8
checkbox input "true"
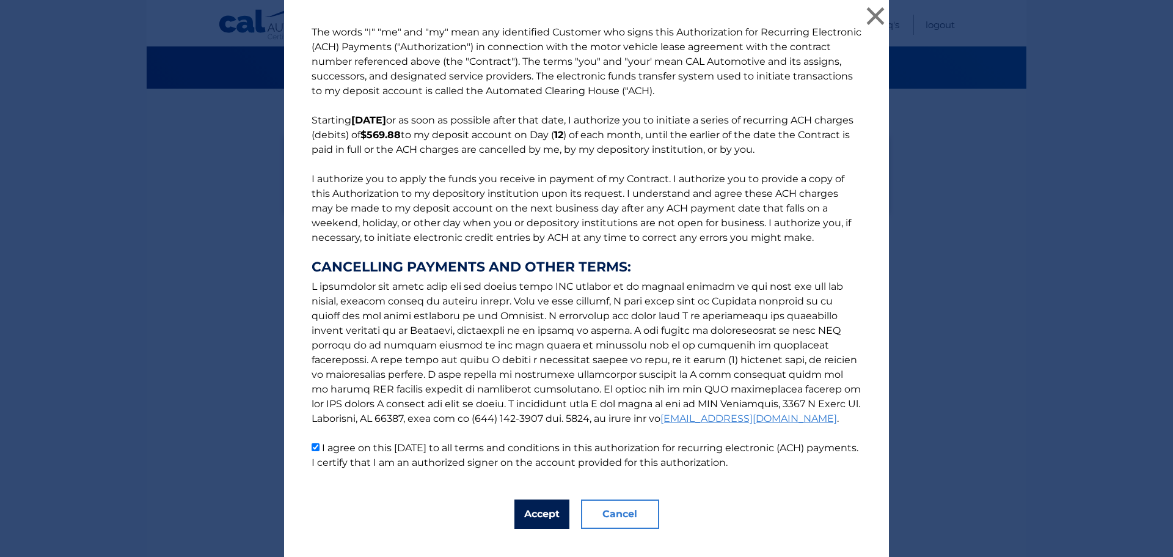
click at [526, 518] on button "Accept" at bounding box center [542, 513] width 55 height 29
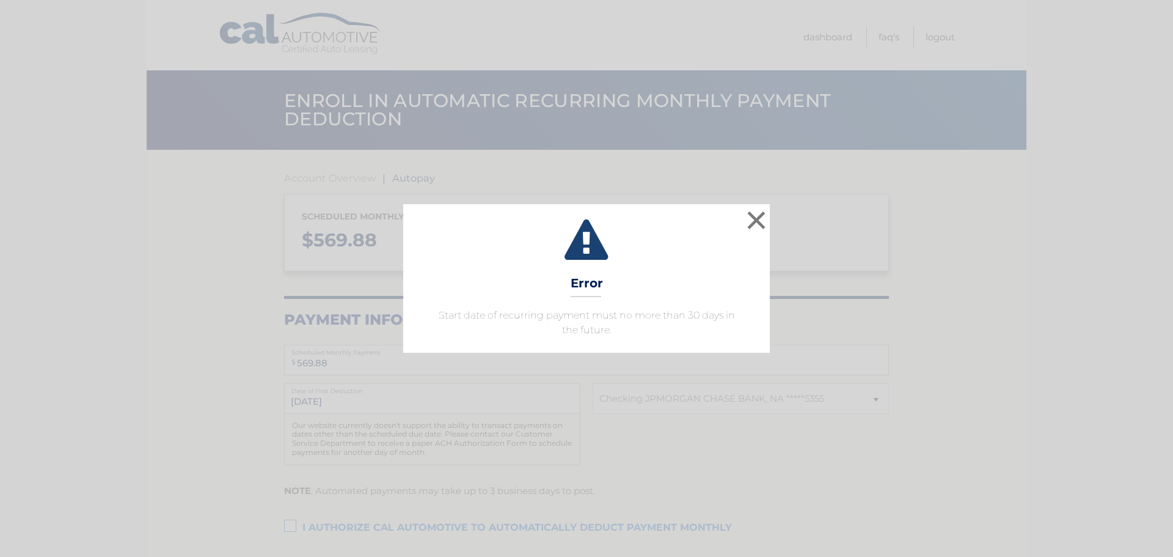
select select "Y2IxMjg0YWMtNjZjZi00ZmJkLWJjZDgtMTM2ZTMwMWU3ODQy"
click at [752, 222] on button "×" at bounding box center [756, 220] width 24 height 24
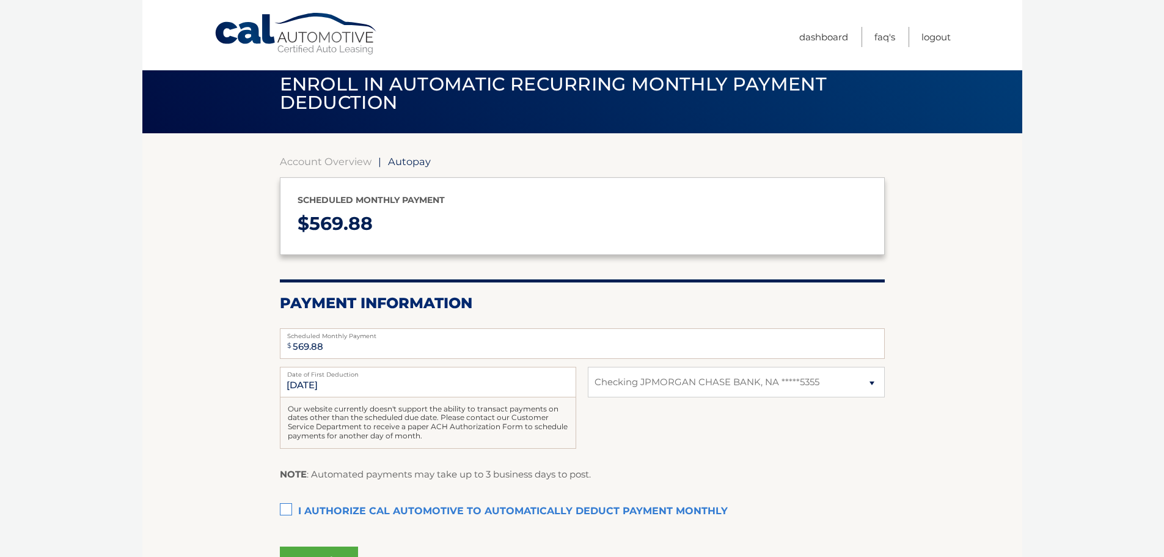
scroll to position [20, 0]
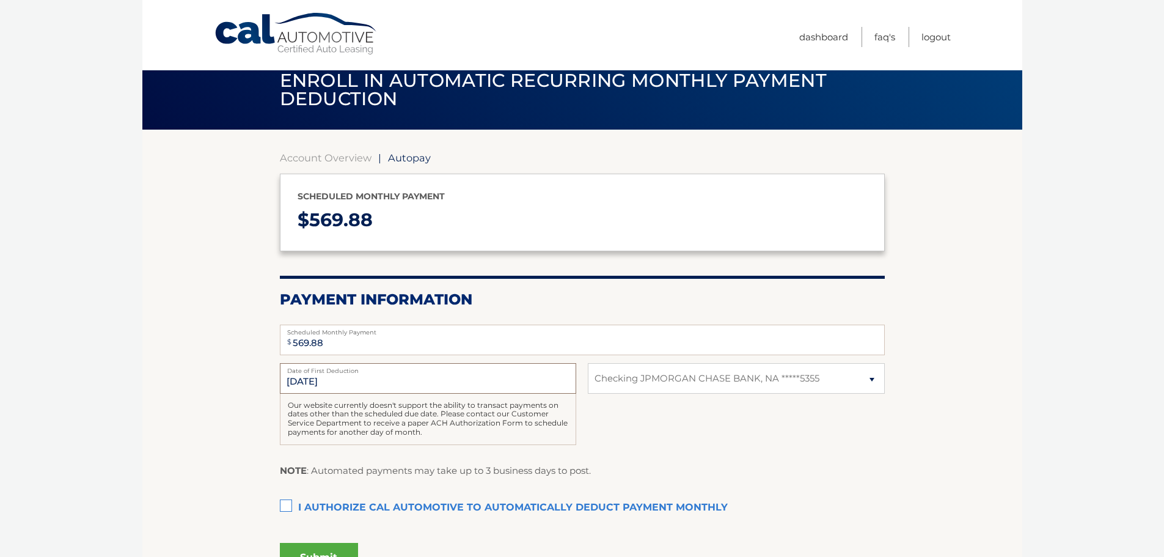
click at [337, 374] on input "[DATE]" at bounding box center [428, 378] width 296 height 31
click at [337, 378] on input "[DATE]" at bounding box center [428, 378] width 296 height 31
click at [283, 504] on label "I authorize cal automotive to automatically deduct payment monthly This checkbo…" at bounding box center [582, 508] width 605 height 24
click at [0, 0] on input "I authorize cal automotive to automatically deduct payment monthly This checkbo…" at bounding box center [0, 0] width 0 height 0
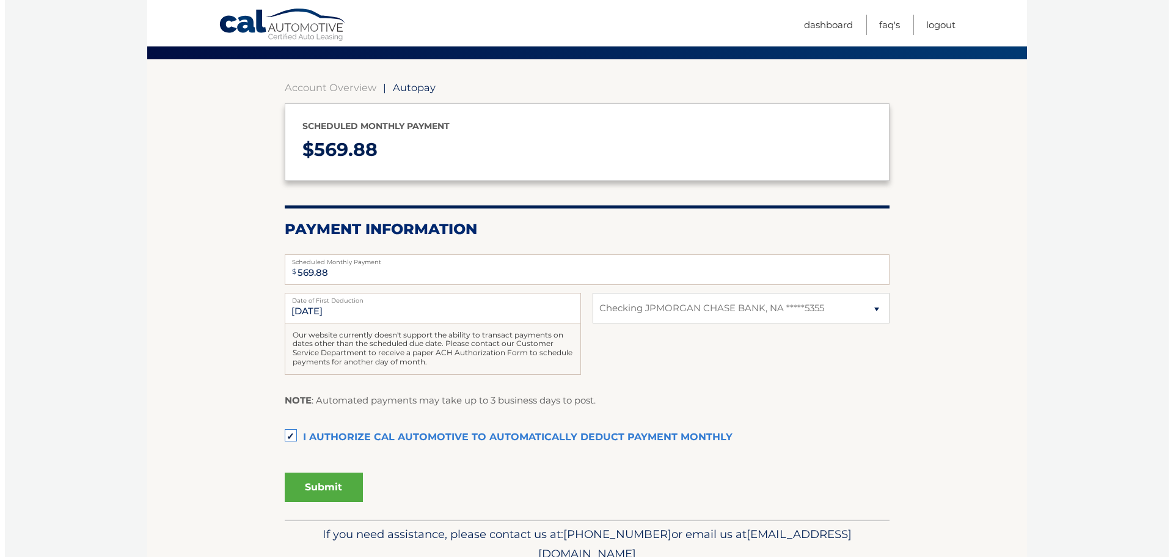
scroll to position [102, 0]
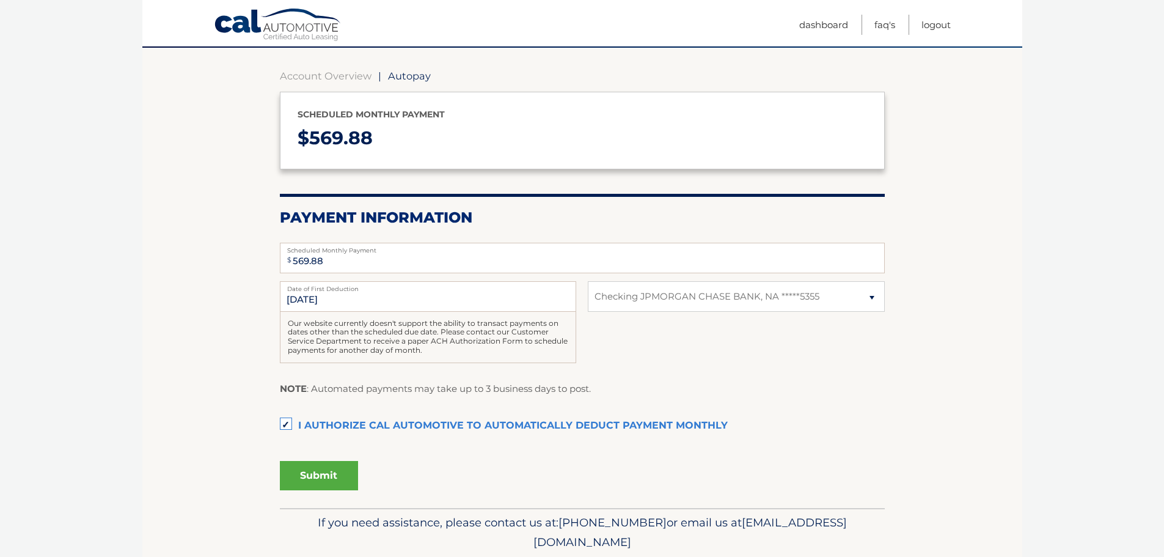
click at [315, 473] on button "Submit" at bounding box center [319, 475] width 78 height 29
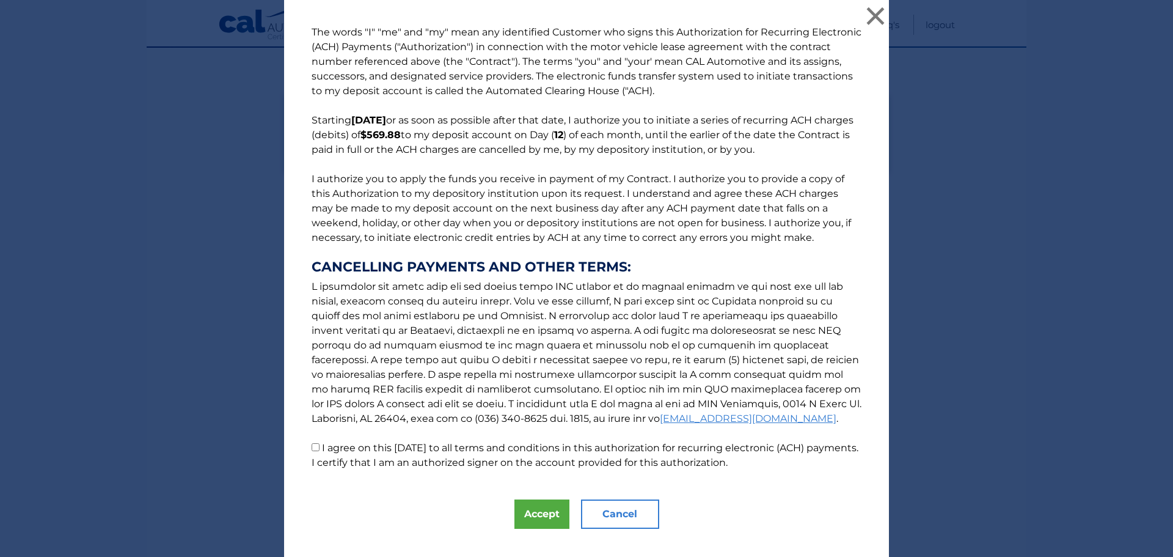
click at [312, 447] on input "I agree on this [DATE] to all terms and conditions in this authorization for re…" at bounding box center [316, 447] width 8 height 8
checkbox input "true"
click at [516, 506] on button "Accept" at bounding box center [542, 513] width 55 height 29
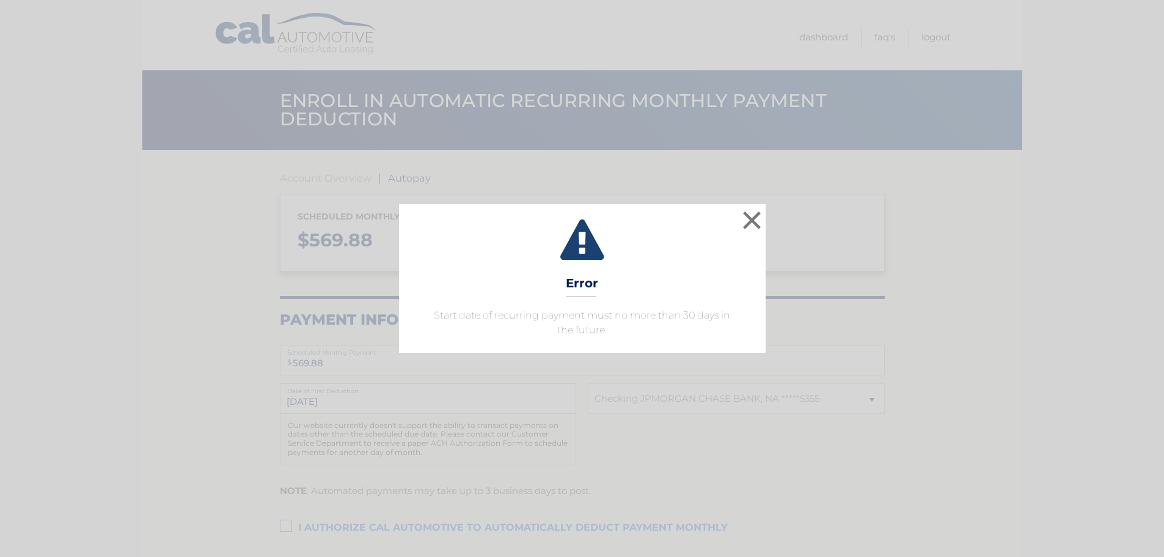
select select "Y2IxMjg0YWMtNjZjZi00ZmJkLWJjZDgtMTM2ZTMwMWU3ODQy"
click at [754, 222] on button "×" at bounding box center [756, 220] width 24 height 24
